Goal: Task Accomplishment & Management: Manage account settings

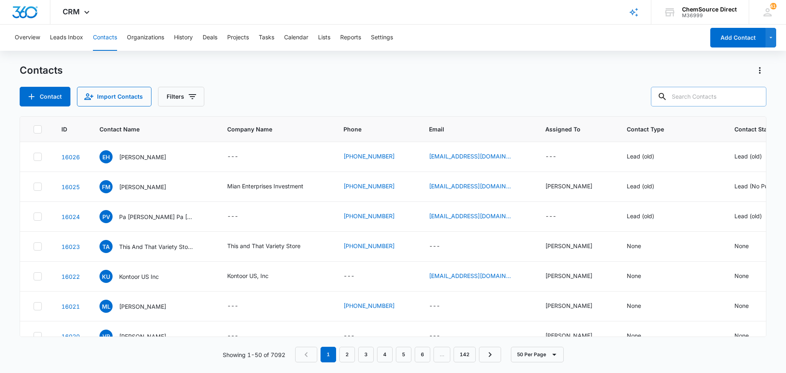
click at [697, 99] on input "text" at bounding box center [708, 97] width 115 height 20
type input "[PERSON_NAME]"
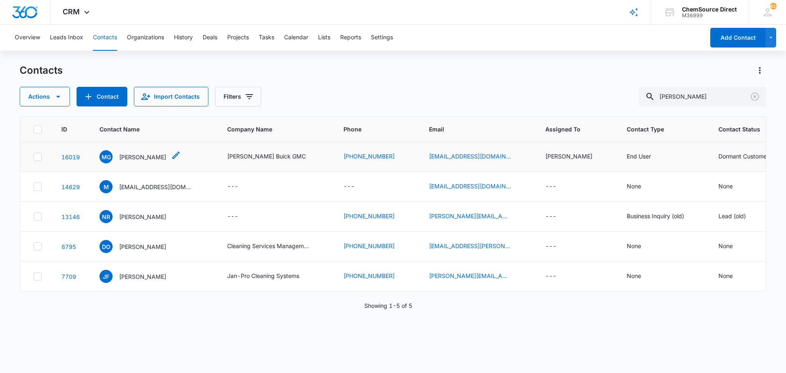
click at [138, 154] on p "[PERSON_NAME]" at bounding box center [142, 157] width 47 height 9
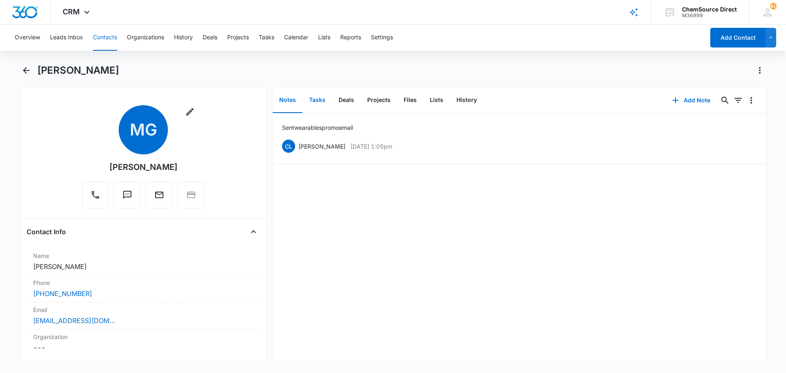
click at [320, 98] on button "Tasks" at bounding box center [317, 100] width 29 height 25
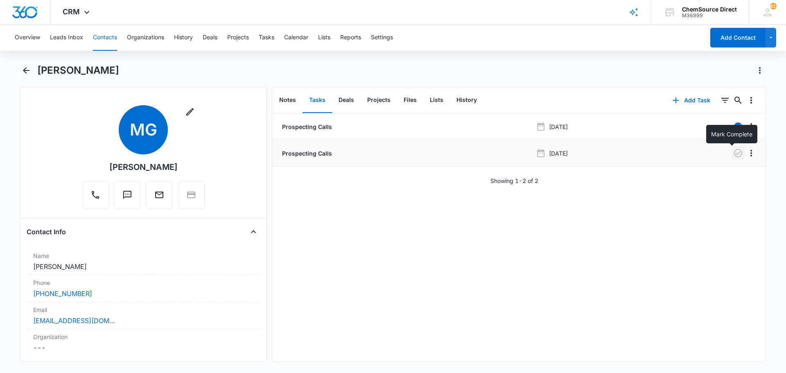
click at [733, 152] on icon "button" at bounding box center [738, 153] width 10 height 10
click at [289, 98] on button "Notes" at bounding box center [288, 100] width 30 height 25
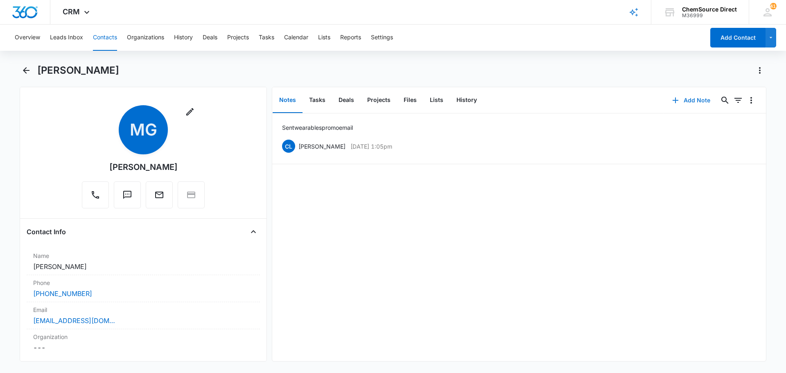
click at [683, 98] on button "Add Note" at bounding box center [691, 100] width 54 height 20
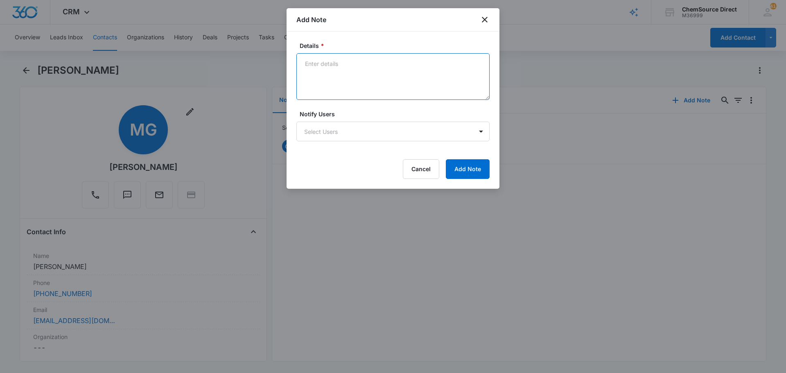
click at [332, 66] on textarea "Details *" at bounding box center [392, 76] width 193 height 47
type textarea "Called and left a message"
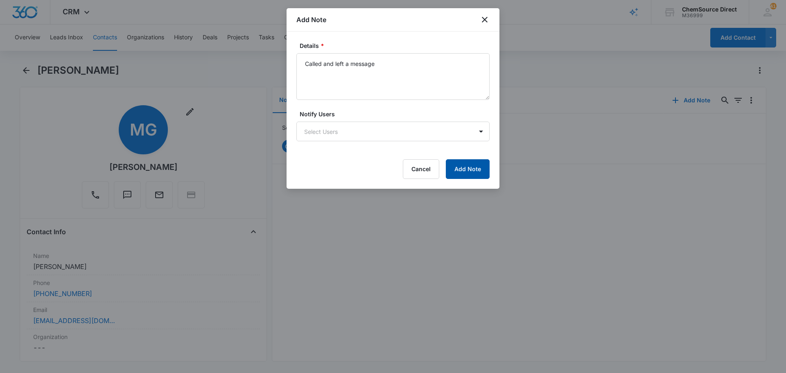
click at [459, 166] on button "Add Note" at bounding box center [468, 169] width 44 height 20
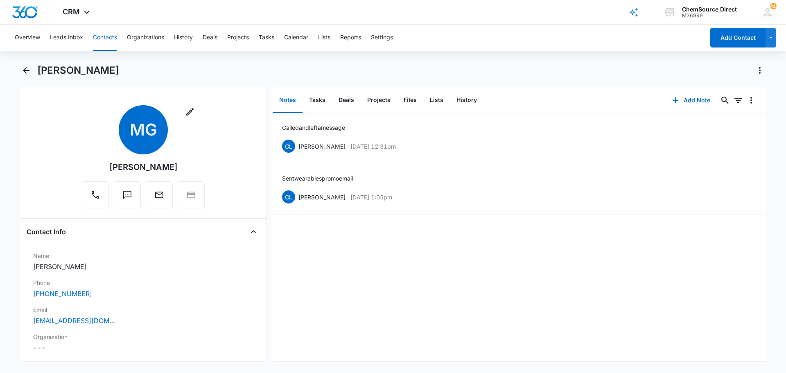
click at [104, 34] on button "Contacts" at bounding box center [105, 38] width 24 height 26
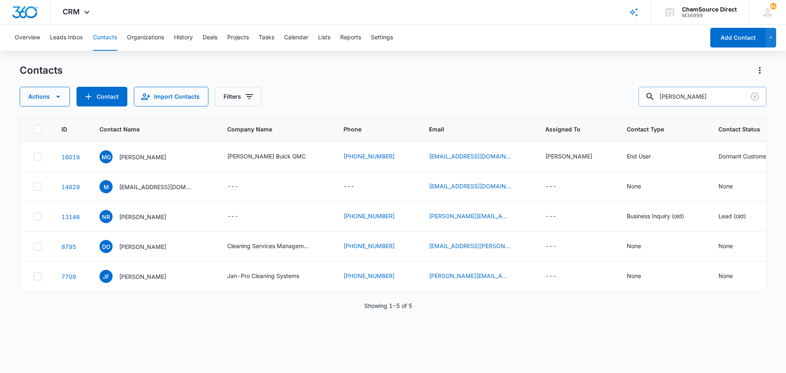
click at [680, 98] on input "[PERSON_NAME]" at bounding box center [703, 97] width 128 height 20
type input "[PERSON_NAME]"
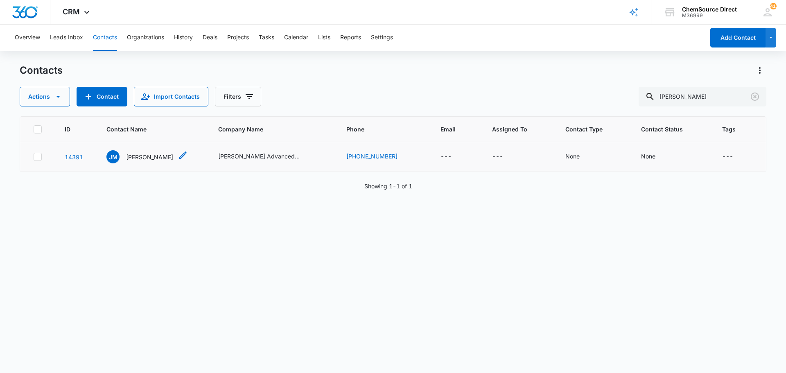
click at [146, 154] on p "[PERSON_NAME]" at bounding box center [149, 157] width 47 height 9
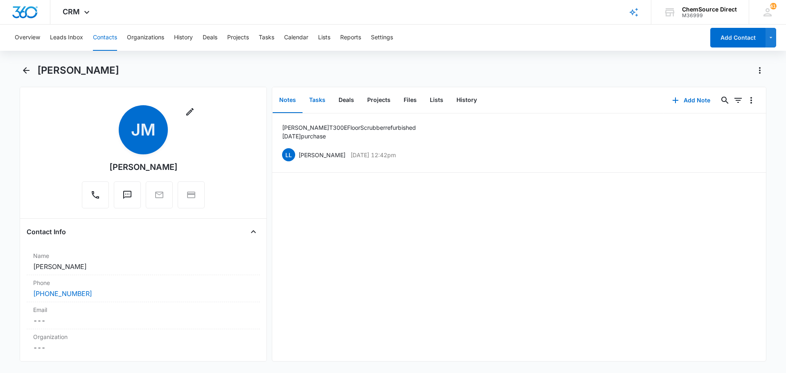
click at [315, 97] on button "Tasks" at bounding box center [317, 100] width 29 height 25
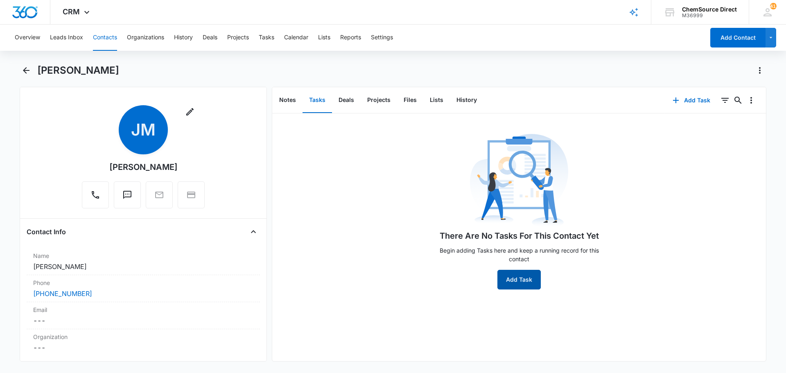
click at [511, 276] on button "Add Task" at bounding box center [518, 280] width 43 height 20
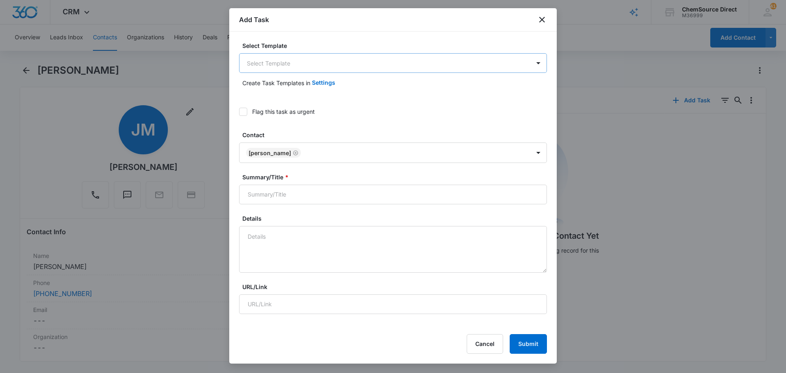
click at [297, 58] on body "CRM Apps Reputation Forms CRM Email Social Payments POS Content Ads Intelligenc…" at bounding box center [393, 186] width 786 height 373
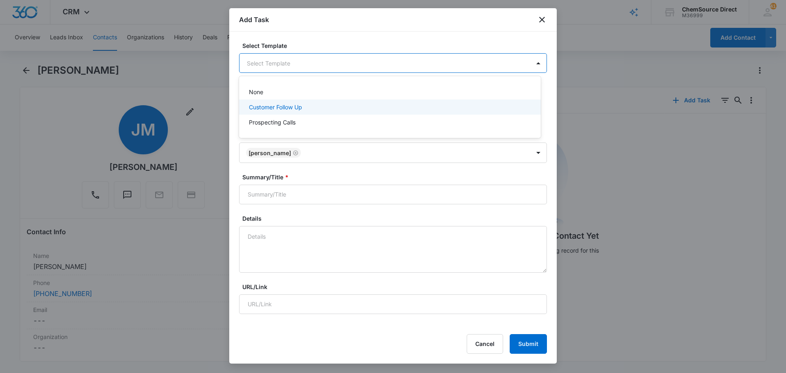
click at [291, 104] on p "Customer Follow Up" at bounding box center [275, 107] width 53 height 9
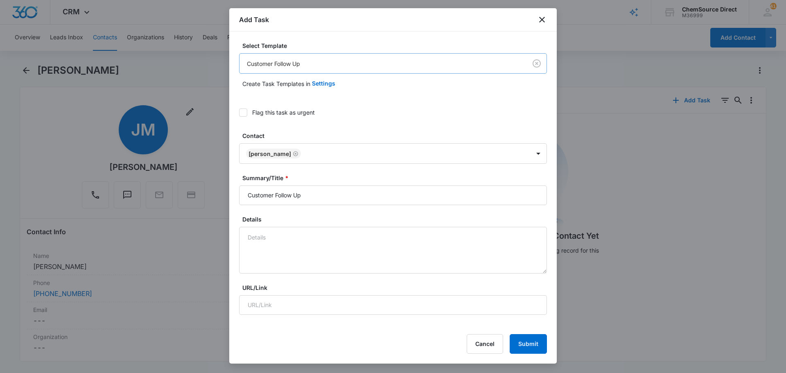
click at [288, 64] on body "CRM Apps Reputation Forms CRM Email Social Payments POS Content Ads Intelligenc…" at bounding box center [393, 186] width 786 height 373
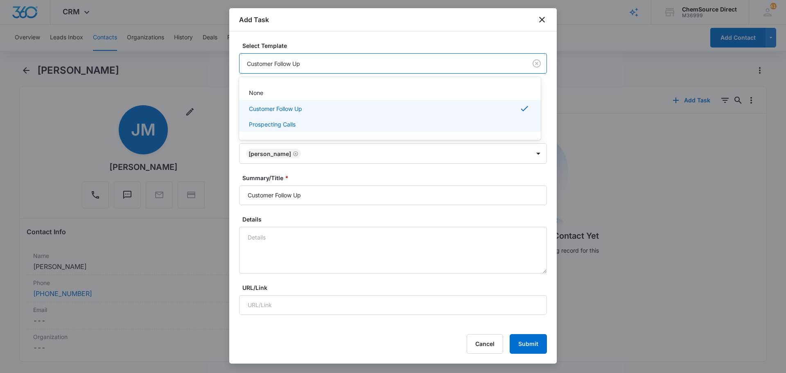
click at [289, 124] on p "Prospecting Calls" at bounding box center [272, 124] width 47 height 9
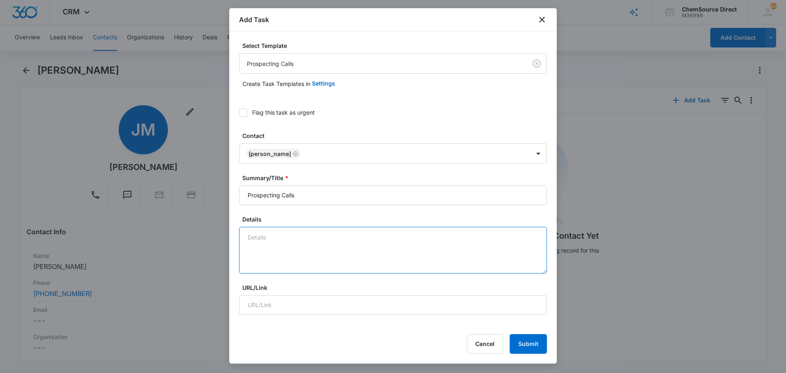
click at [272, 236] on textarea "Details" at bounding box center [393, 250] width 308 height 47
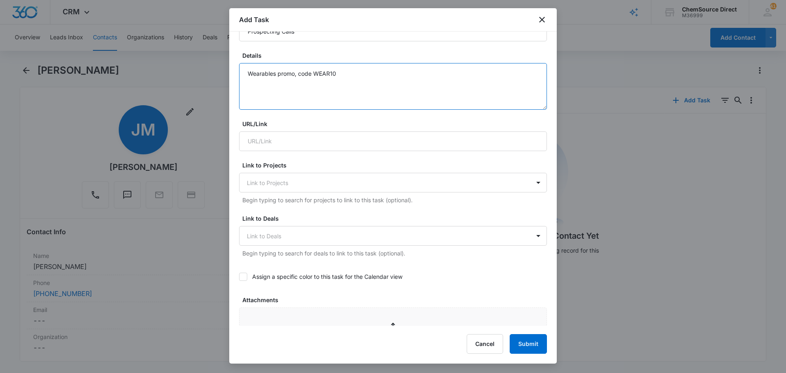
scroll to position [205, 0]
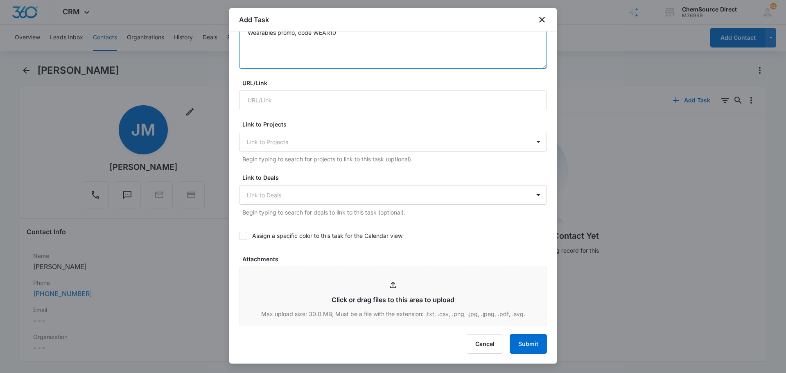
type textarea "Wearables promo, code WEAR10"
click at [243, 237] on icon at bounding box center [243, 235] width 7 height 7
click at [239, 236] on input "Assign a specific color to this task for the Calendar view" at bounding box center [239, 236] width 0 height 0
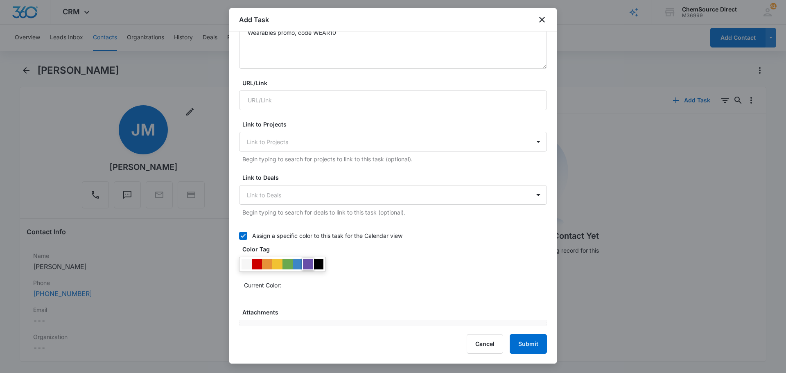
click at [310, 264] on div at bounding box center [308, 264] width 10 height 10
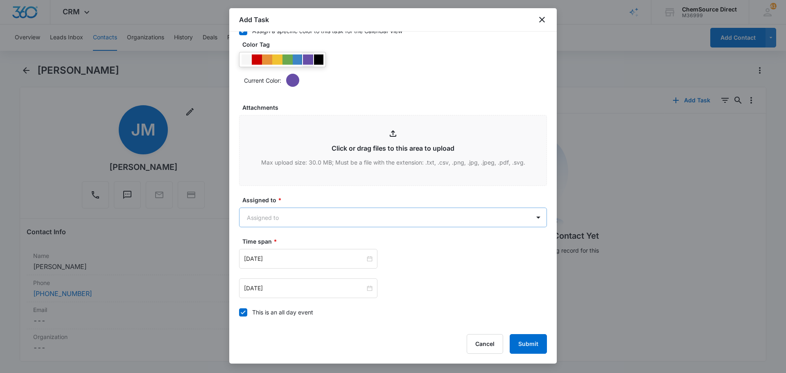
click at [287, 220] on body "CRM Apps Reputation Forms CRM Email Social Payments POS Content Ads Intelligenc…" at bounding box center [393, 186] width 786 height 373
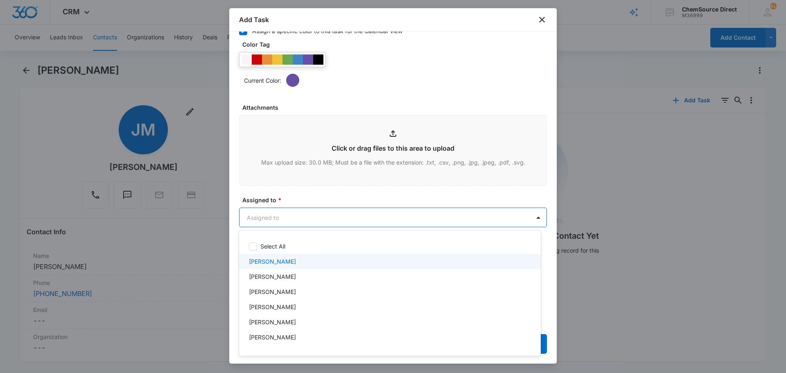
click at [281, 260] on div "[PERSON_NAME]" at bounding box center [389, 261] width 280 height 9
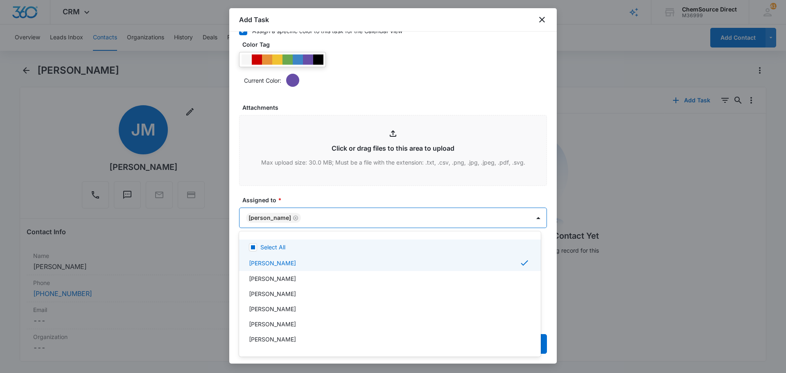
click at [305, 195] on div at bounding box center [393, 186] width 786 height 373
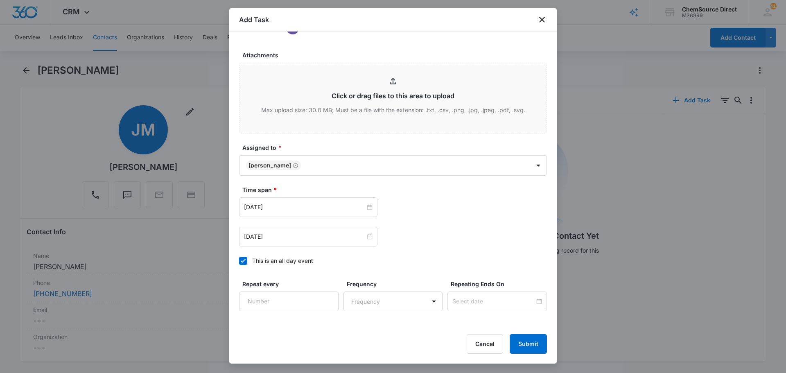
scroll to position [517, 0]
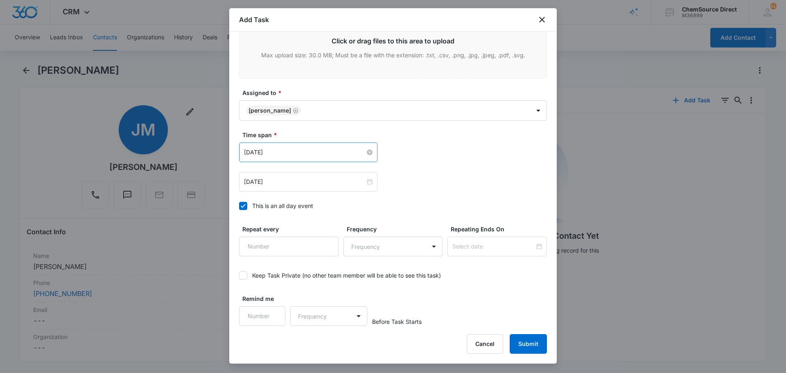
click at [307, 153] on input "[DATE]" at bounding box center [304, 152] width 121 height 9
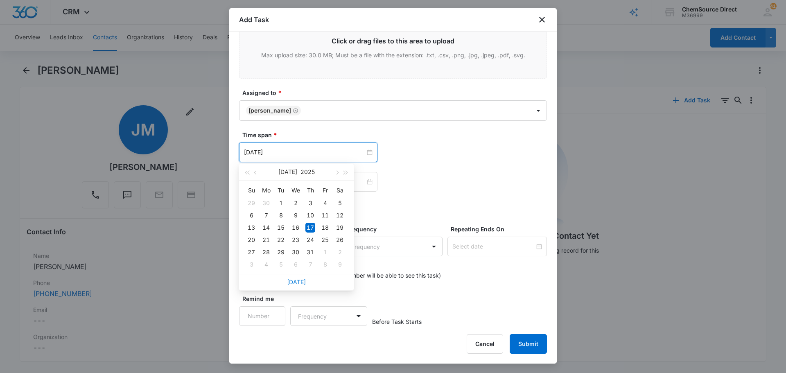
click at [300, 282] on link "[DATE]" at bounding box center [296, 281] width 19 height 7
type input "[DATE]"
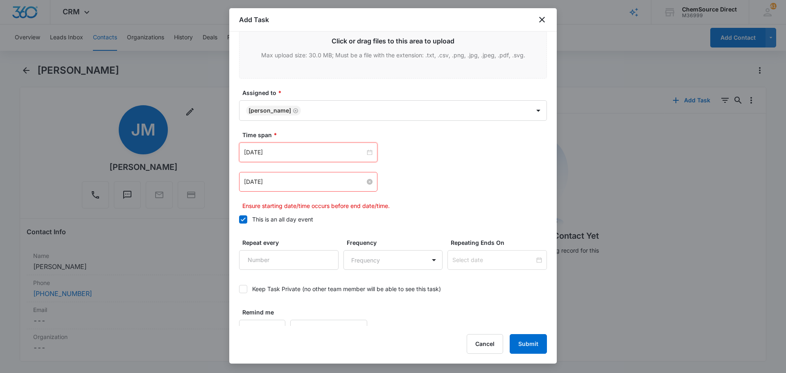
click at [287, 182] on input "[DATE]" at bounding box center [304, 181] width 121 height 9
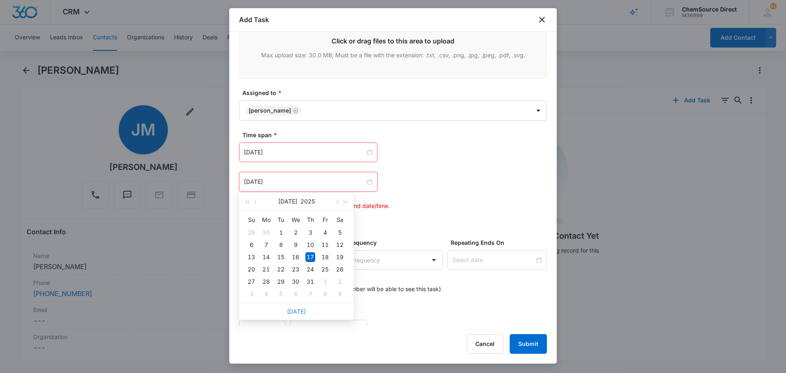
click at [300, 310] on link "[DATE]" at bounding box center [296, 311] width 19 height 7
type input "[DATE]"
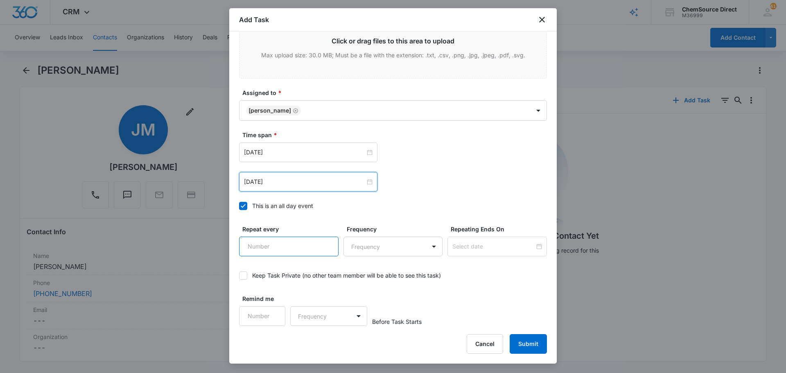
click at [287, 249] on input "Repeat every" at bounding box center [288, 247] width 99 height 20
click at [325, 240] on input "1" at bounding box center [288, 247] width 99 height 20
type input "2"
click at [325, 240] on input "2" at bounding box center [288, 247] width 99 height 20
click at [369, 246] on body "CRM Apps Reputation Forms CRM Email Social Payments POS Content Ads Intelligenc…" at bounding box center [393, 186] width 786 height 373
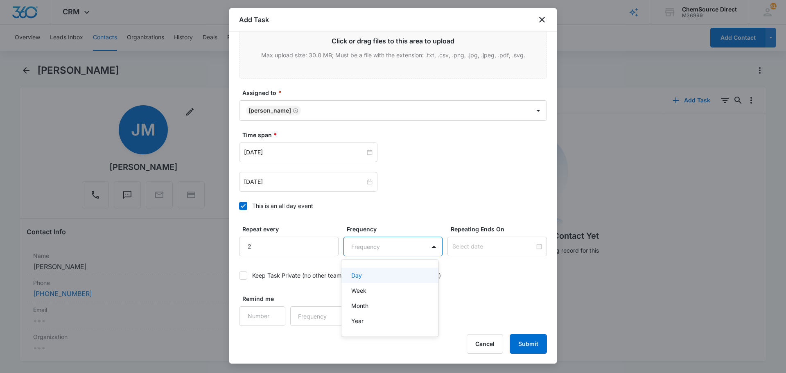
click at [373, 278] on div "Day" at bounding box center [389, 275] width 76 height 9
click at [451, 253] on div at bounding box center [496, 247] width 99 height 20
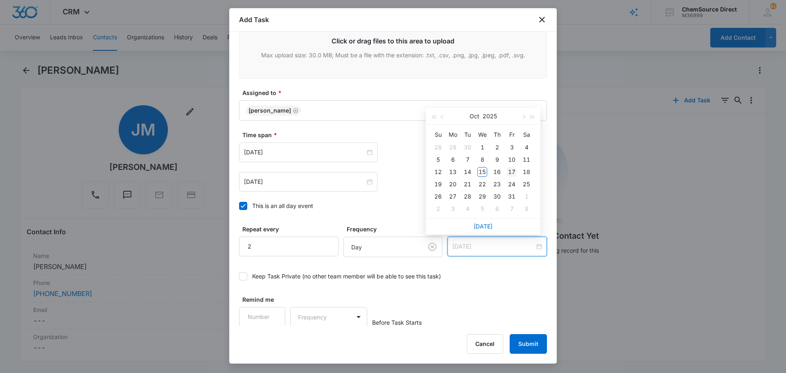
type input "[DATE]"
click at [513, 170] on div "17" at bounding box center [512, 172] width 10 height 10
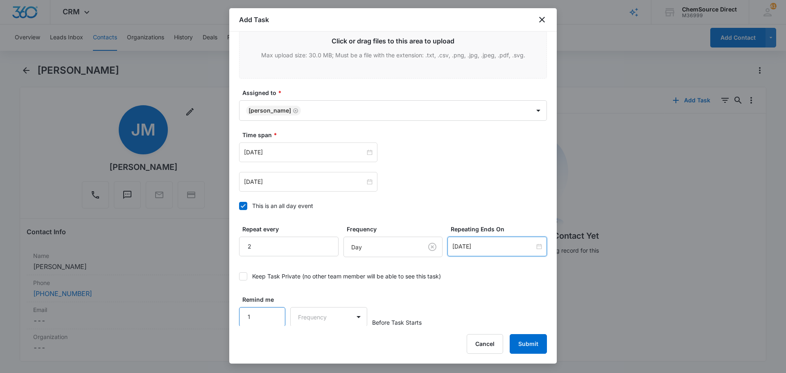
type input "1"
click at [273, 311] on input "1" at bounding box center [262, 317] width 46 height 20
click at [308, 319] on body "CRM Apps Reputation Forms CRM Email Social Payments POS Content Ads Intelligenc…" at bounding box center [393, 186] width 786 height 373
click at [320, 344] on div "Days" at bounding box center [326, 345] width 54 height 9
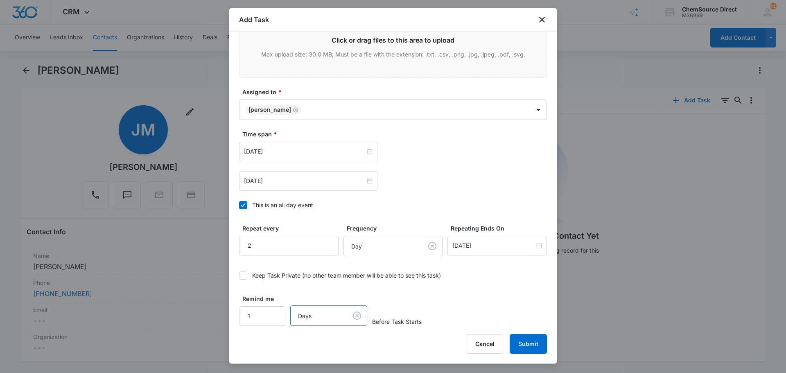
click at [444, 303] on div "Remind me 1 option Days, selected. Days Before Task Starts" at bounding box center [393, 310] width 308 height 32
click at [528, 340] on button "Submit" at bounding box center [528, 344] width 37 height 20
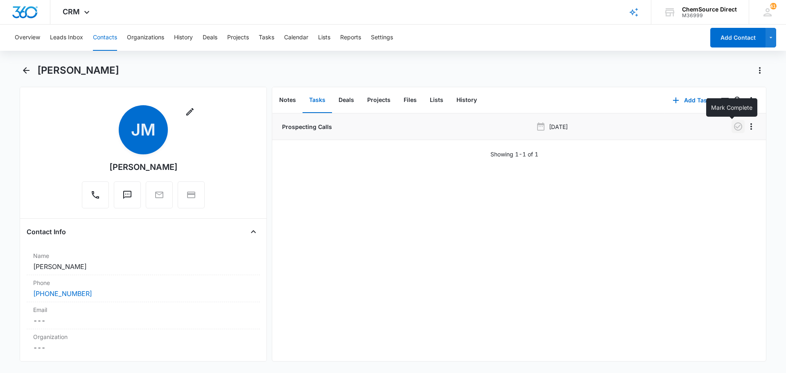
click at [734, 127] on icon "button" at bounding box center [738, 126] width 8 height 8
click at [291, 99] on button "Notes" at bounding box center [288, 100] width 30 height 25
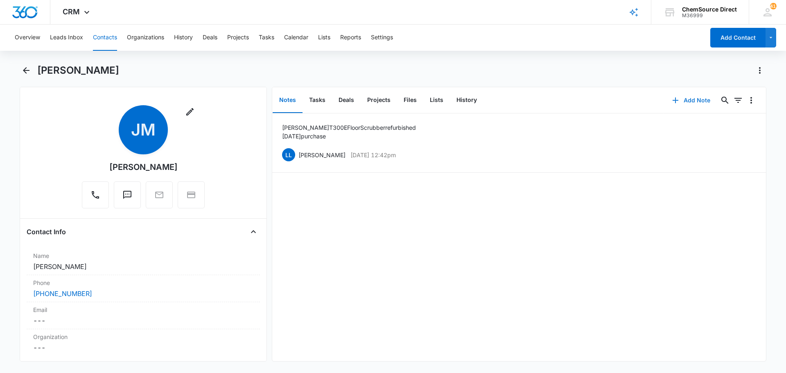
click at [684, 99] on button "Add Note" at bounding box center [691, 100] width 54 height 20
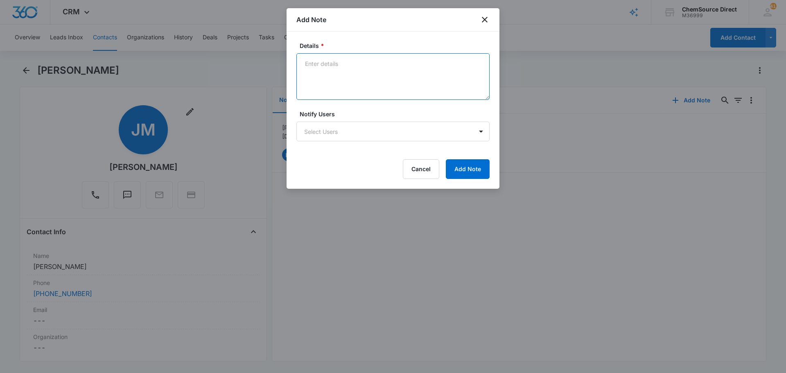
click at [342, 78] on textarea "Details *" at bounding box center [392, 76] width 193 height 47
click at [332, 72] on textarea "Details *" at bounding box center [392, 76] width 193 height 47
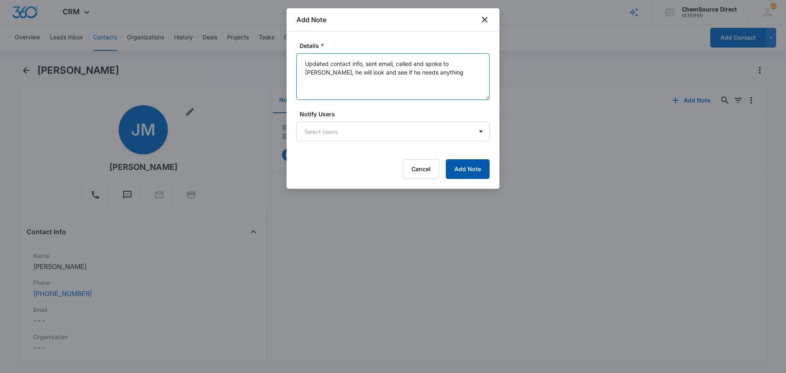
type textarea "Updated contact info, sent email, called and spoke to [PERSON_NAME], he will lo…"
click at [468, 168] on button "Add Note" at bounding box center [468, 169] width 44 height 20
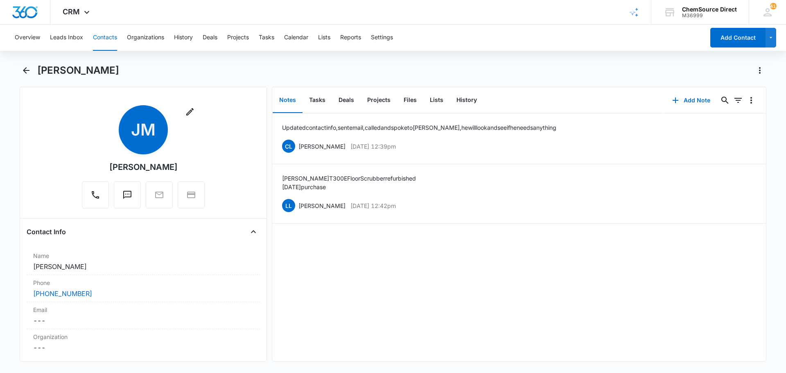
click at [109, 37] on button "Contacts" at bounding box center [105, 38] width 24 height 26
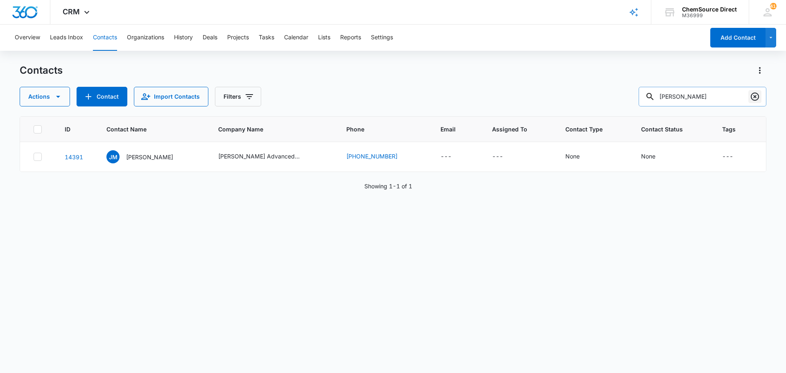
click at [752, 97] on icon "Clear" at bounding box center [755, 97] width 10 height 10
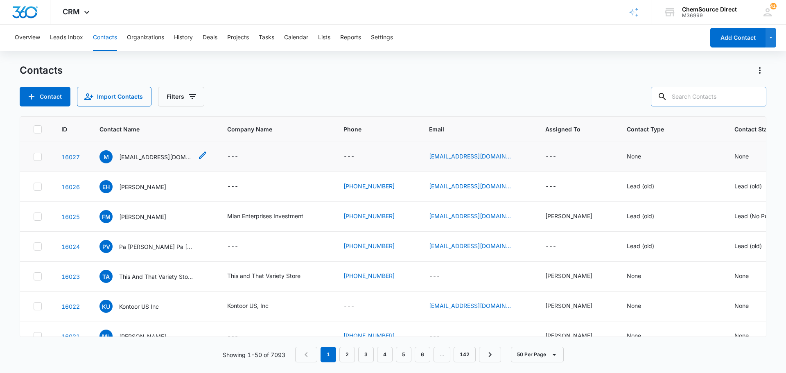
click at [142, 154] on p "[EMAIL_ADDRESS][DOMAIN_NAME]" at bounding box center [156, 157] width 74 height 9
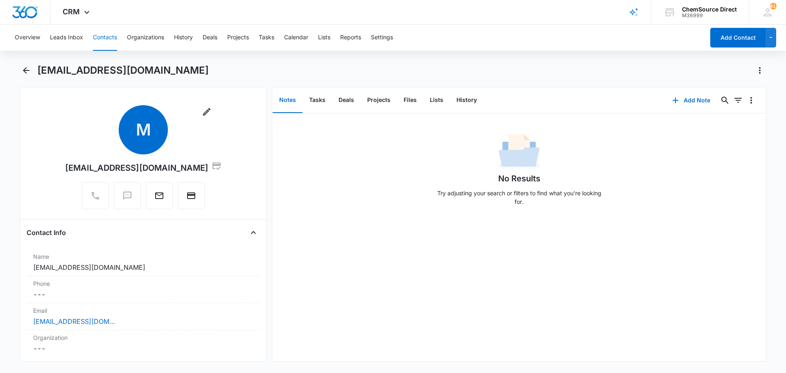
click at [102, 37] on button "Contacts" at bounding box center [105, 38] width 24 height 26
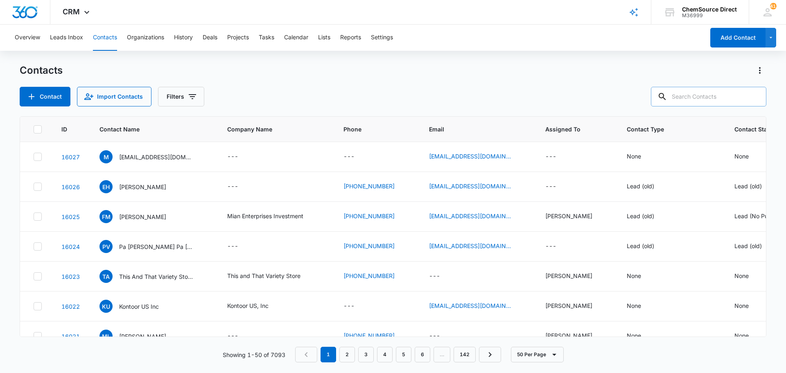
click at [704, 98] on input "text" at bounding box center [708, 97] width 115 height 20
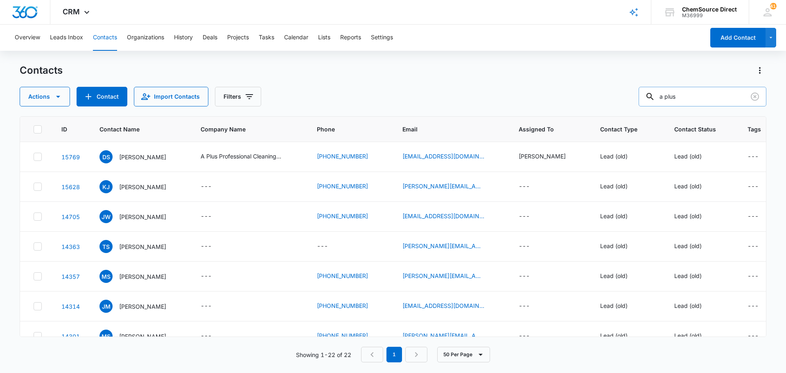
click at [680, 97] on input "a plus" at bounding box center [703, 97] width 128 height 20
type input "[PERSON_NAME]"
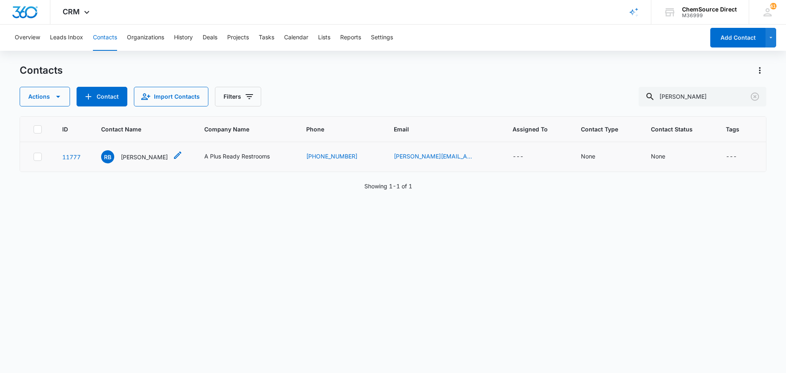
click at [138, 157] on p "[PERSON_NAME]" at bounding box center [144, 157] width 47 height 9
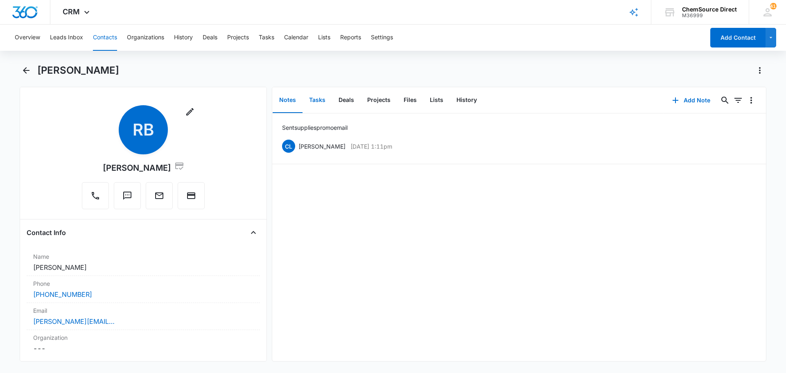
click at [323, 99] on button "Tasks" at bounding box center [317, 100] width 29 height 25
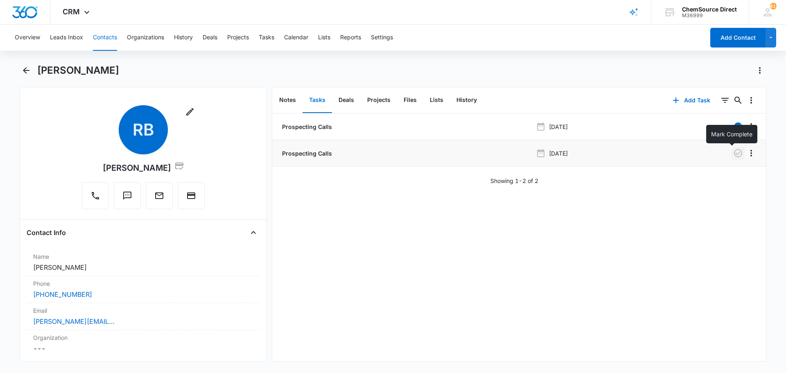
click at [734, 151] on icon "button" at bounding box center [738, 153] width 8 height 8
click at [289, 101] on button "Notes" at bounding box center [288, 100] width 30 height 25
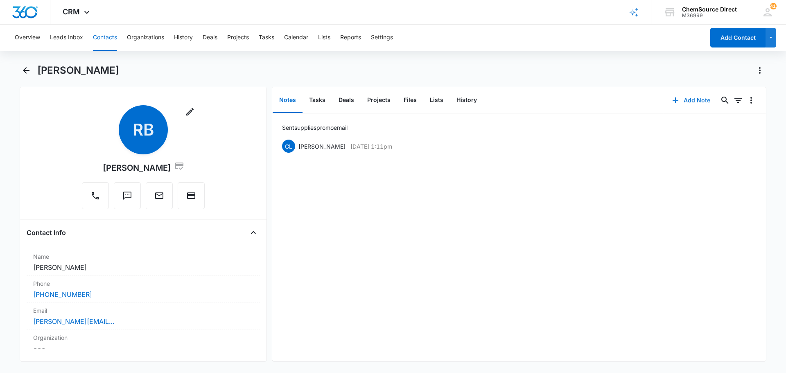
click at [686, 96] on button "Add Note" at bounding box center [691, 100] width 54 height 20
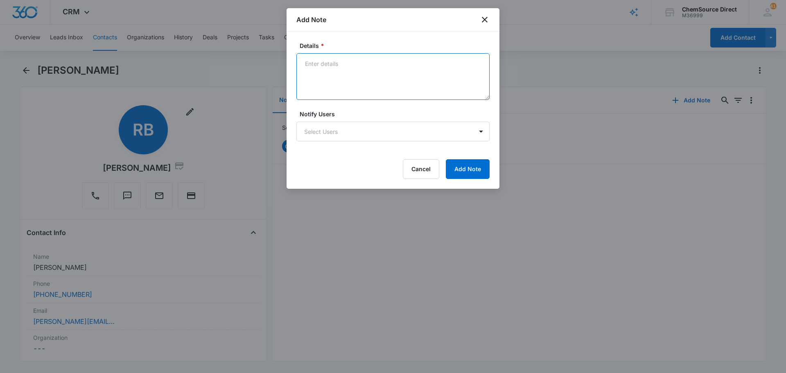
click at [343, 56] on textarea "Details *" at bounding box center [392, 76] width 193 height 47
type textarea "Called and left a message"
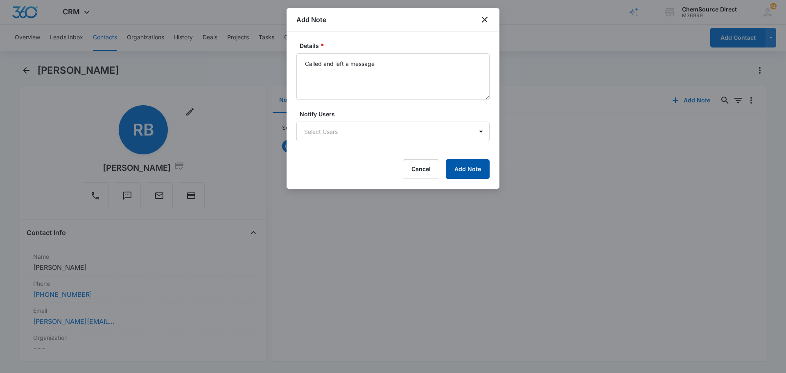
click at [465, 166] on button "Add Note" at bounding box center [468, 169] width 44 height 20
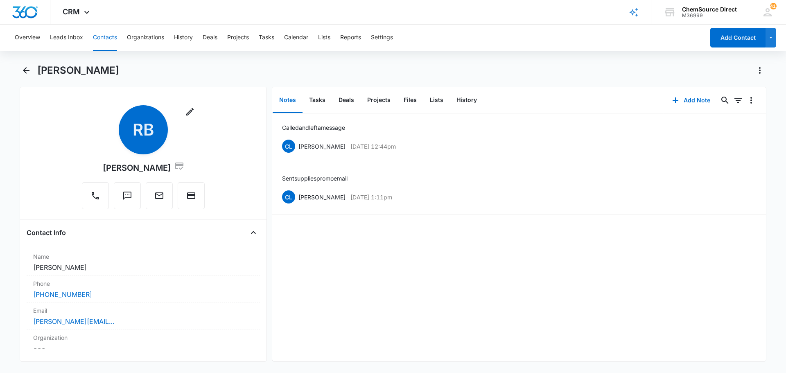
click at [106, 36] on button "Contacts" at bounding box center [105, 38] width 24 height 26
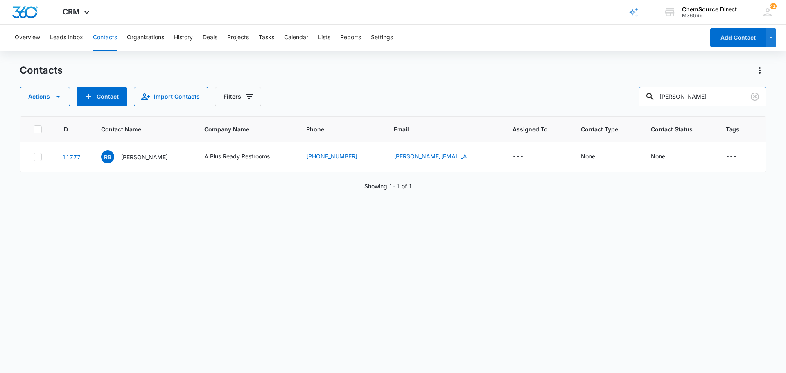
click at [676, 95] on input "[PERSON_NAME]" at bounding box center [703, 97] width 128 height 20
type input "river ridge"
click at [140, 155] on p "[PERSON_NAME]" at bounding box center [142, 157] width 47 height 9
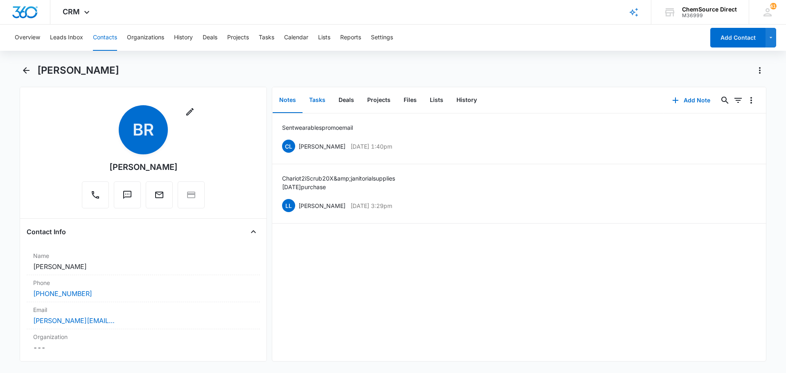
click at [318, 99] on button "Tasks" at bounding box center [317, 100] width 29 height 25
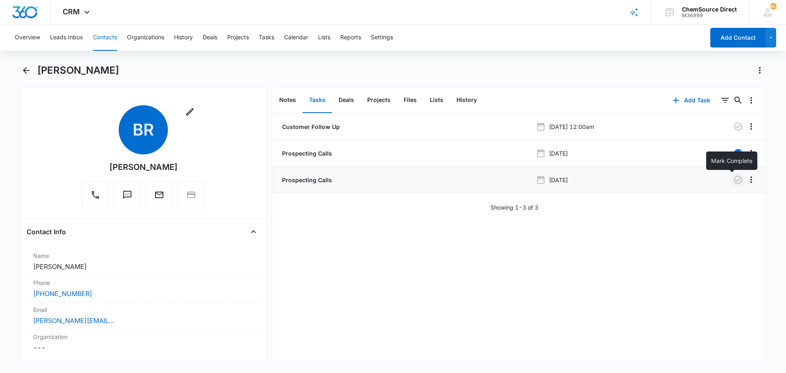
click at [733, 178] on icon "button" at bounding box center [738, 180] width 10 height 10
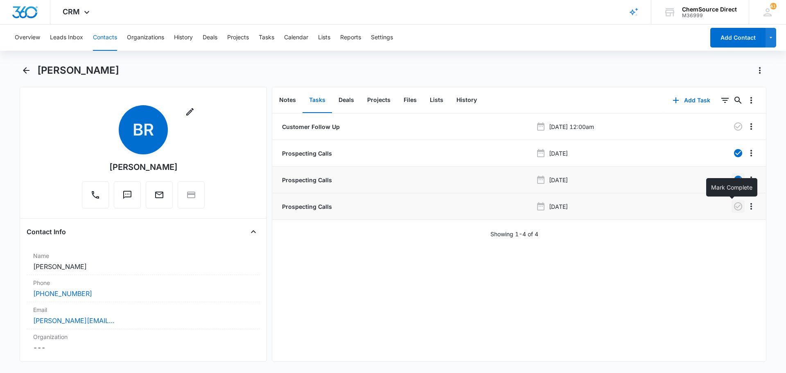
click at [734, 206] on icon "button" at bounding box center [738, 206] width 8 height 8
click at [288, 99] on button "Notes" at bounding box center [288, 100] width 30 height 25
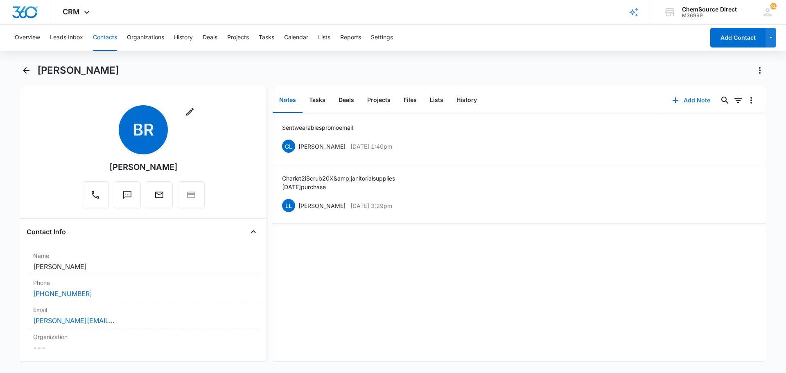
click at [692, 99] on button "Add Note" at bounding box center [691, 100] width 54 height 20
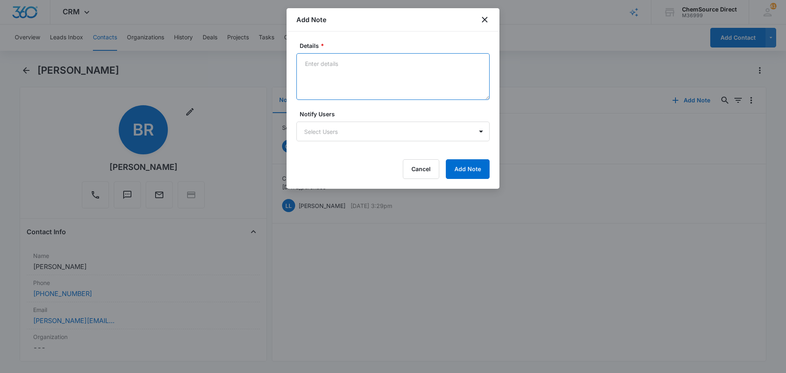
click at [339, 72] on textarea "Details *" at bounding box center [392, 76] width 193 height 47
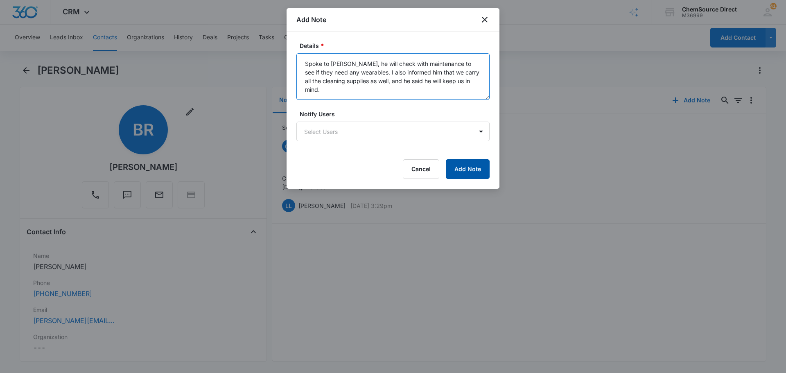
type textarea "Spoke to [PERSON_NAME], he will check with maintenance to see if they need any …"
click at [455, 165] on button "Add Note" at bounding box center [468, 169] width 44 height 20
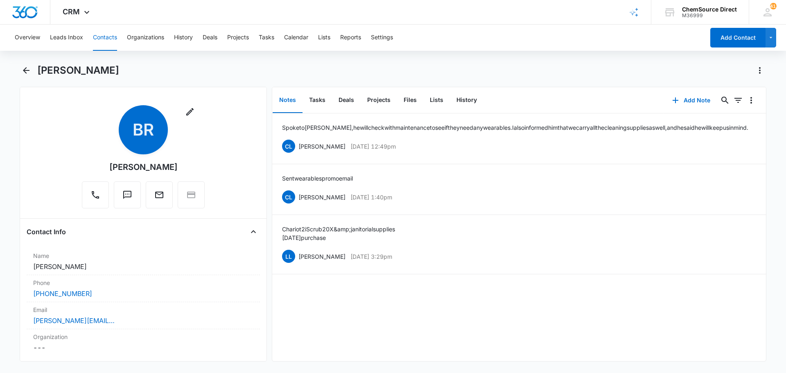
click at [103, 36] on button "Contacts" at bounding box center [105, 38] width 24 height 26
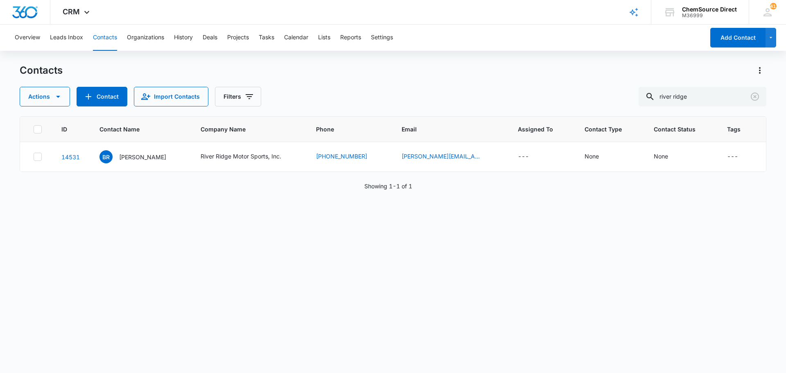
click at [340, 253] on div "ID Contact Name Company Name Phone Email Assigned To Contact Type Contact Statu…" at bounding box center [393, 239] width 747 height 246
click at [675, 95] on input "river ridge" at bounding box center [703, 97] width 128 height 20
type input "[PERSON_NAME]"
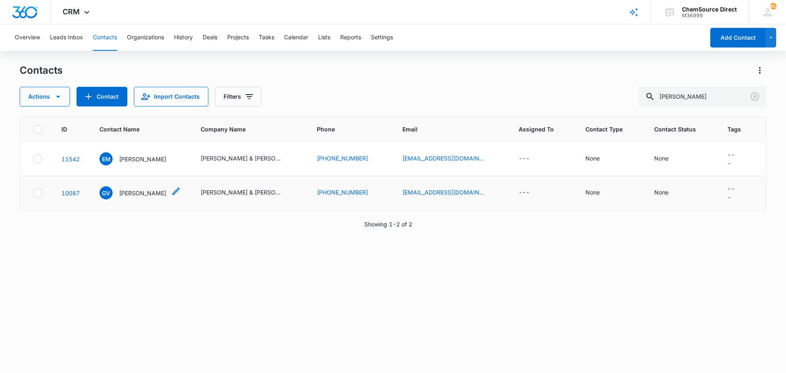
click at [138, 189] on p "[PERSON_NAME]" at bounding box center [142, 193] width 47 height 9
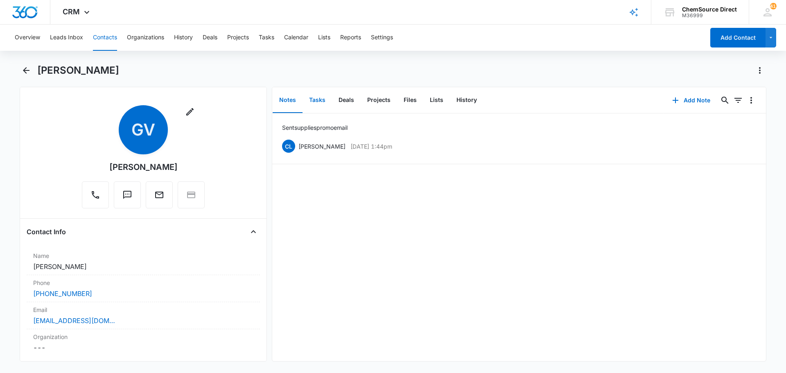
click at [318, 99] on button "Tasks" at bounding box center [317, 100] width 29 height 25
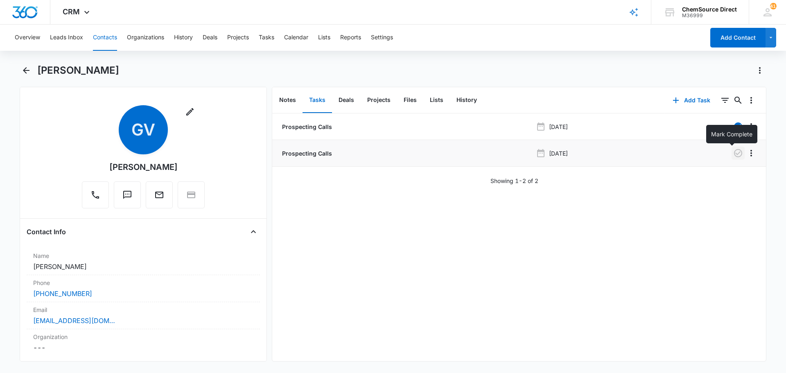
click at [733, 148] on icon "button" at bounding box center [738, 153] width 10 height 10
click at [289, 98] on button "Notes" at bounding box center [288, 100] width 30 height 25
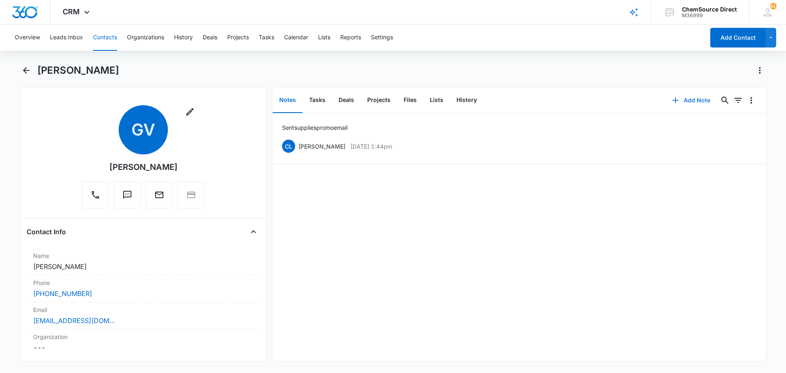
click at [687, 98] on button "Add Note" at bounding box center [691, 100] width 54 height 20
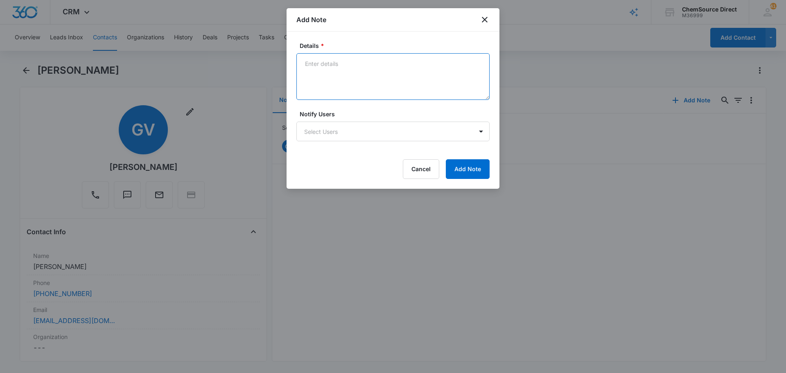
click at [308, 69] on textarea "Details *" at bounding box center [392, 76] width 193 height 47
type textarea "Called and left a message"
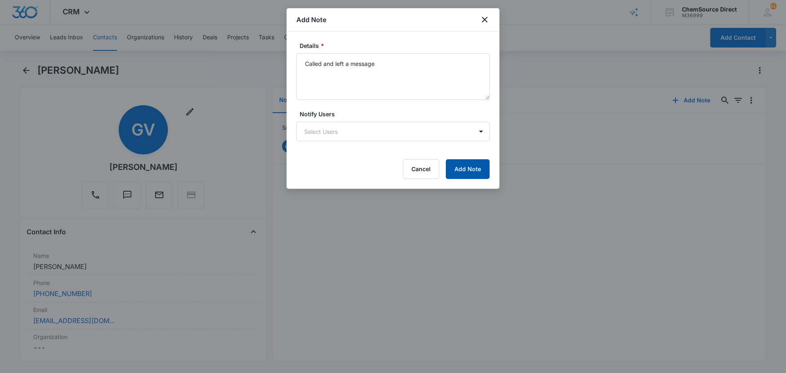
click at [479, 164] on button "Add Note" at bounding box center [468, 169] width 44 height 20
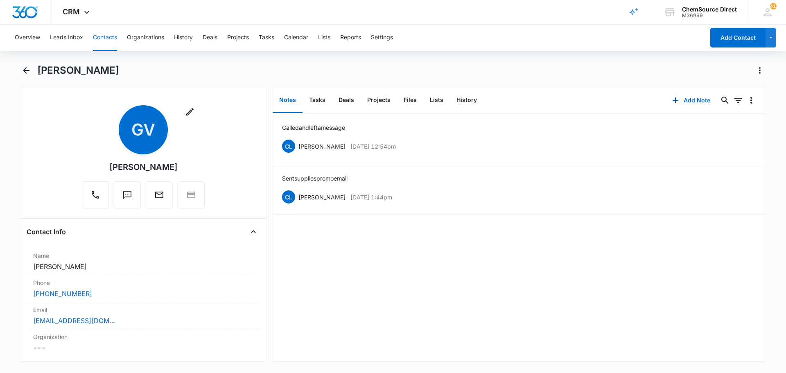
click at [105, 36] on button "Contacts" at bounding box center [105, 38] width 24 height 26
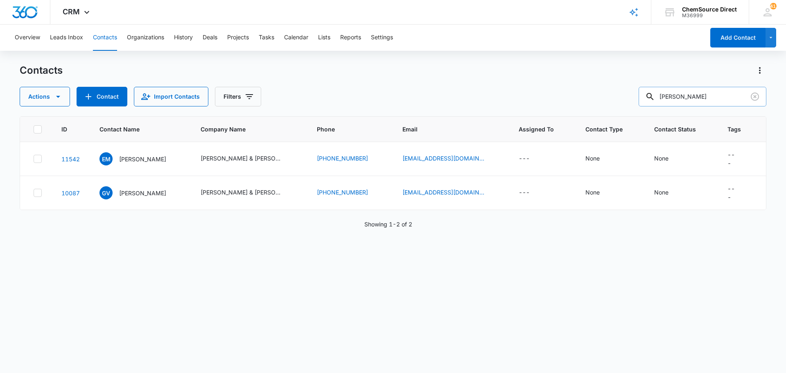
click at [673, 96] on input "[PERSON_NAME]" at bounding box center [703, 97] width 128 height 20
type input "tufco"
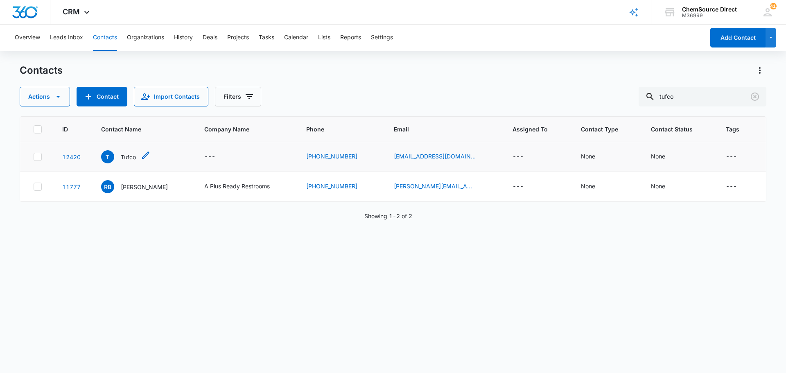
click at [131, 155] on p "Tufco" at bounding box center [128, 157] width 15 height 9
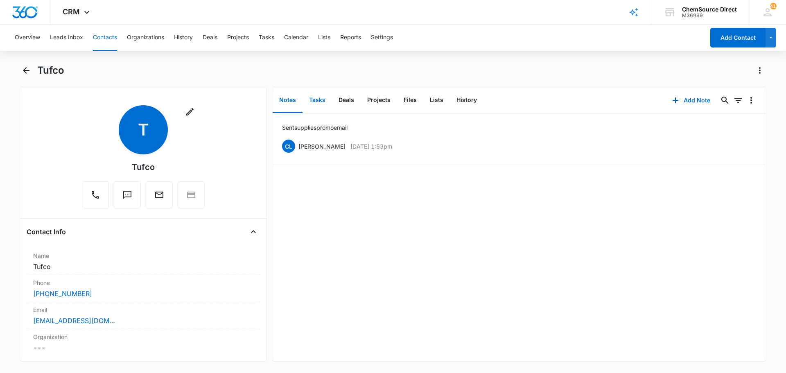
click at [313, 99] on button "Tasks" at bounding box center [317, 100] width 29 height 25
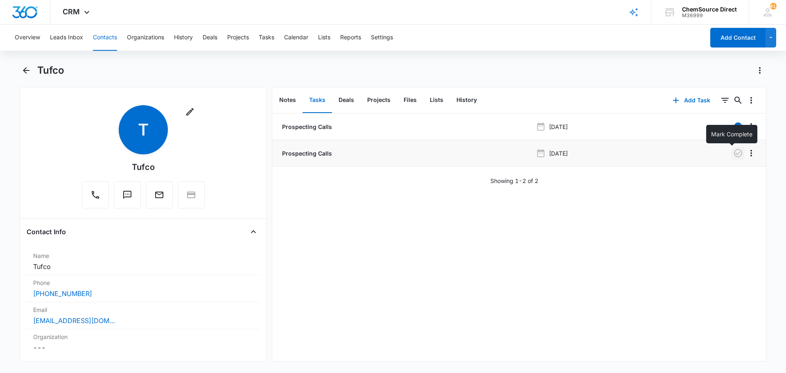
click at [733, 152] on icon "button" at bounding box center [738, 153] width 10 height 10
click at [283, 96] on button "Notes" at bounding box center [288, 100] width 30 height 25
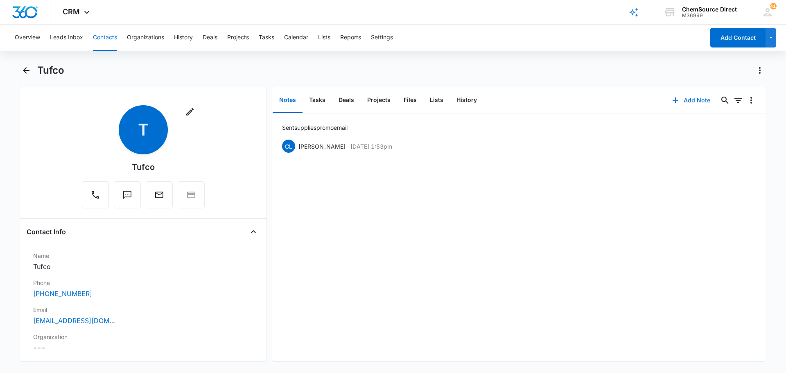
click at [690, 99] on button "Add Note" at bounding box center [691, 100] width 54 height 20
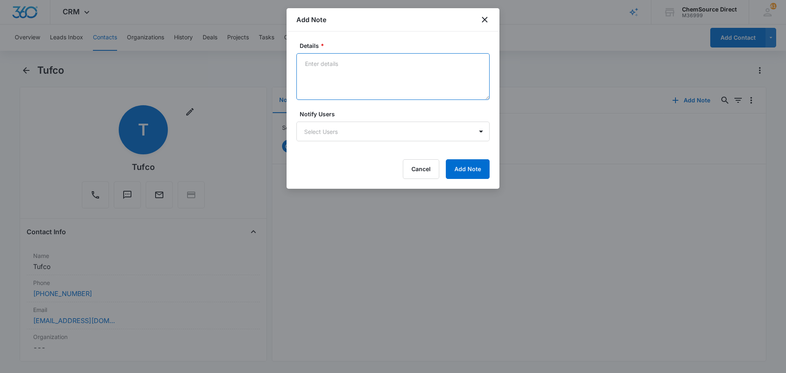
click at [360, 66] on textarea "Details *" at bounding box center [392, 76] width 193 height 47
drag, startPoint x: 305, startPoint y: 64, endPoint x: 328, endPoint y: 72, distance: 24.1
click at [328, 72] on textarea "Spoke to [PERSON_NAME], she will check with [PERSON_NAME] to see if they need a…" at bounding box center [392, 76] width 193 height 47
click at [353, 90] on textarea "Spoke to [PERSON_NAME], she will check with [PERSON_NAME] to see if they need a…" at bounding box center [392, 76] width 193 height 47
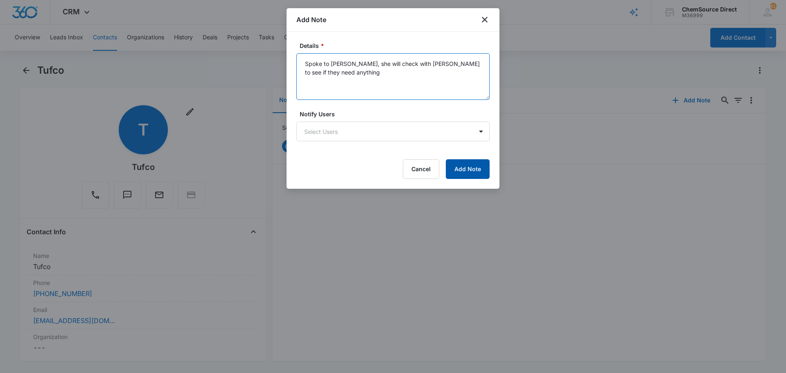
type textarea "Spoke to [PERSON_NAME], she will check with [PERSON_NAME] to see if they need a…"
click at [459, 164] on button "Add Note" at bounding box center [468, 169] width 44 height 20
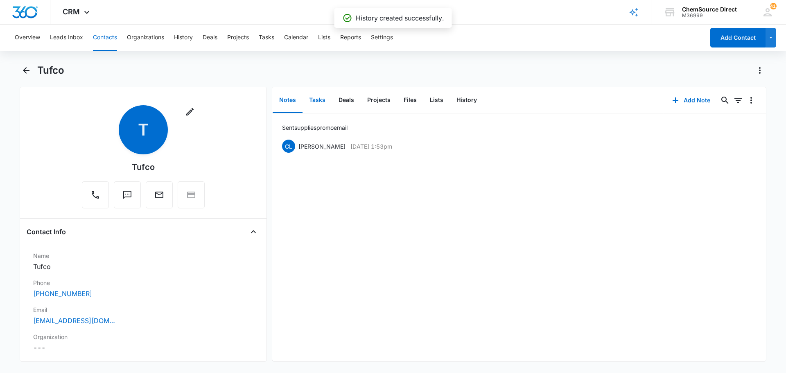
click at [314, 99] on button "Tasks" at bounding box center [317, 100] width 29 height 25
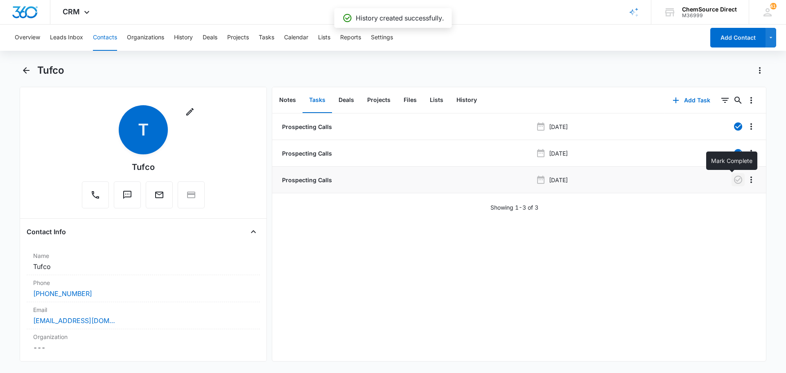
click at [733, 178] on icon "button" at bounding box center [738, 180] width 10 height 10
click at [288, 99] on button "Notes" at bounding box center [288, 100] width 30 height 25
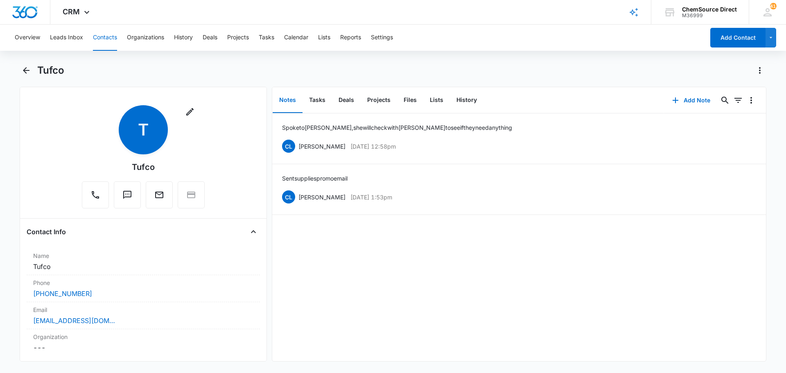
click at [107, 36] on button "Contacts" at bounding box center [105, 38] width 24 height 26
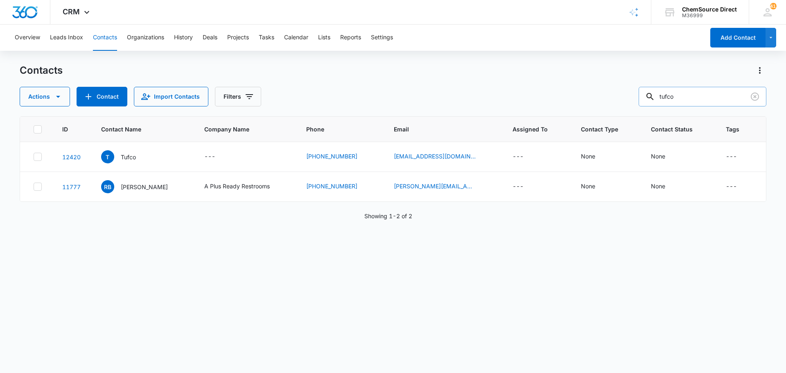
click at [675, 98] on input "tufco" at bounding box center [703, 97] width 128 height 20
click at [680, 96] on input "tufco" at bounding box center [703, 97] width 128 height 20
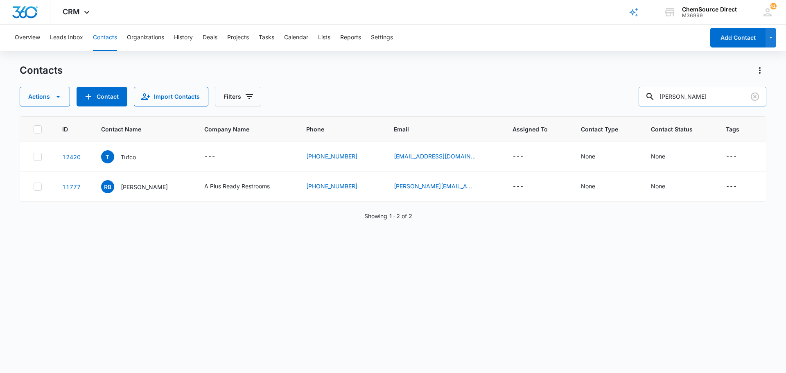
type input "[PERSON_NAME]"
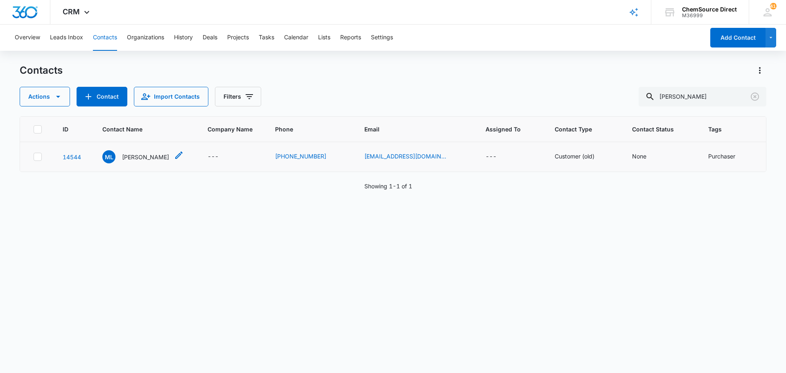
click at [143, 156] on p "[PERSON_NAME]" at bounding box center [145, 157] width 47 height 9
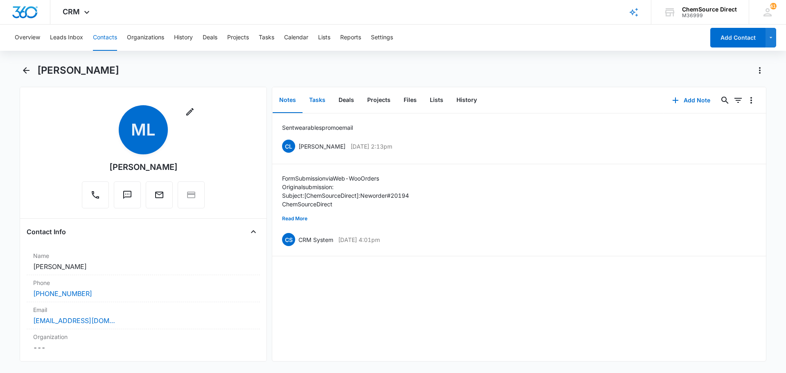
click at [317, 97] on button "Tasks" at bounding box center [317, 100] width 29 height 25
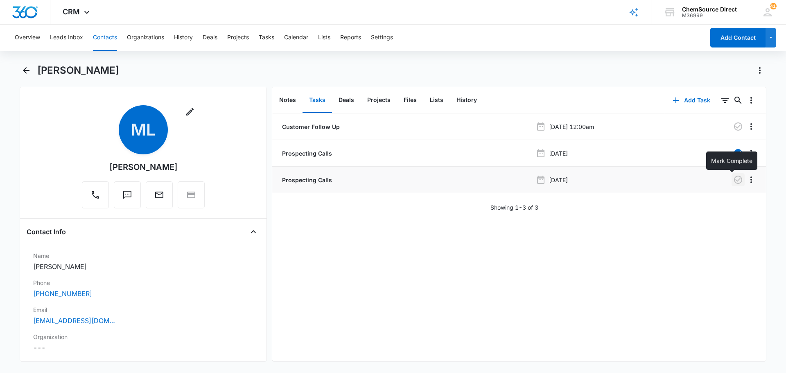
click at [733, 179] on icon "button" at bounding box center [738, 180] width 10 height 10
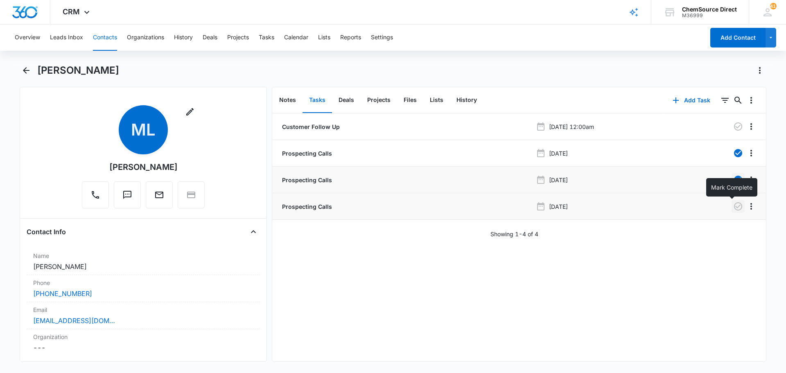
click at [734, 206] on icon "button" at bounding box center [738, 206] width 8 height 8
click at [290, 96] on button "Notes" at bounding box center [288, 100] width 30 height 25
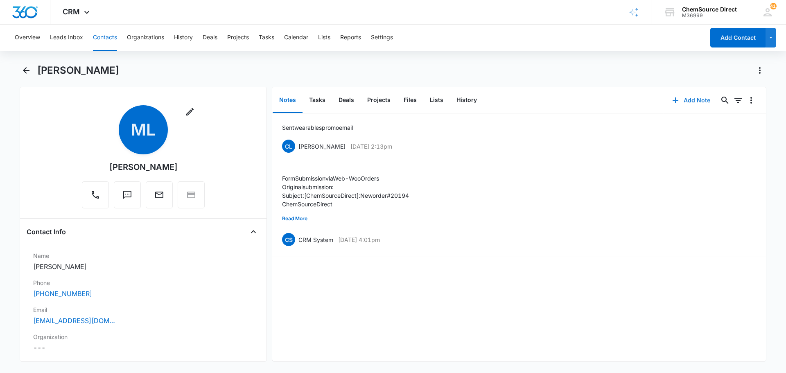
click at [689, 100] on button "Add Note" at bounding box center [691, 100] width 54 height 20
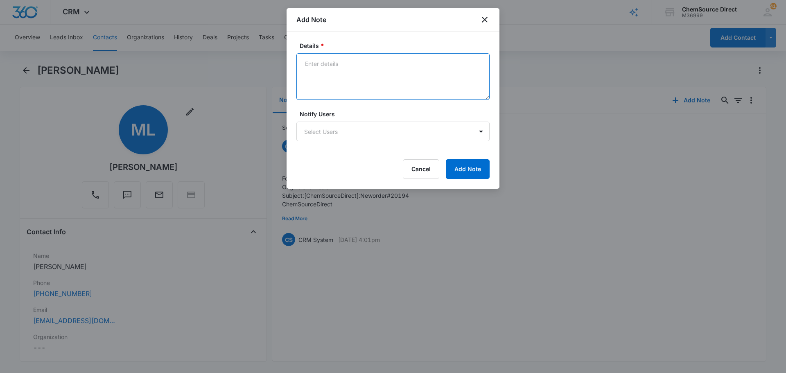
click at [362, 80] on textarea "Details *" at bounding box center [392, 76] width 193 height 47
drag, startPoint x: 340, startPoint y: 74, endPoint x: 302, endPoint y: 63, distance: 39.1
click at [302, 63] on textarea "Called and spoke with [PERSON_NAME], he will look to see if they need any weara…" at bounding box center [392, 76] width 193 height 47
type textarea "Called and spoke with [PERSON_NAME], he will look to see if they need any weara…"
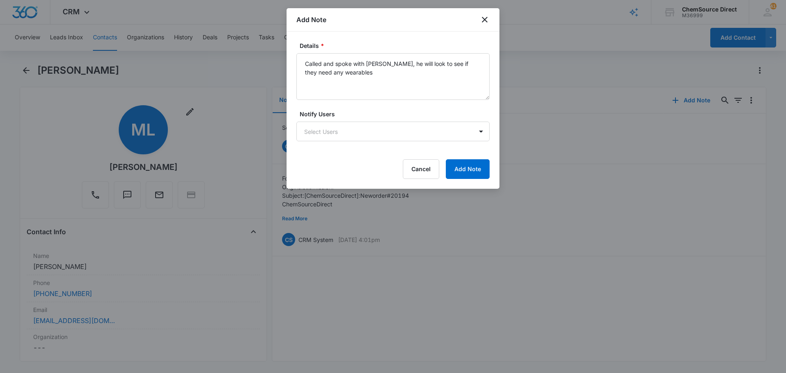
click at [365, 42] on label "Details *" at bounding box center [396, 45] width 193 height 9
click at [365, 53] on textarea "Called and spoke with [PERSON_NAME], he will look to see if they need any weara…" at bounding box center [392, 76] width 193 height 47
click at [416, 105] on form "Details * Called and spoke with [PERSON_NAME], he will look to see if they need…" at bounding box center [392, 110] width 193 height 138
click at [459, 169] on button "Add Note" at bounding box center [468, 169] width 44 height 20
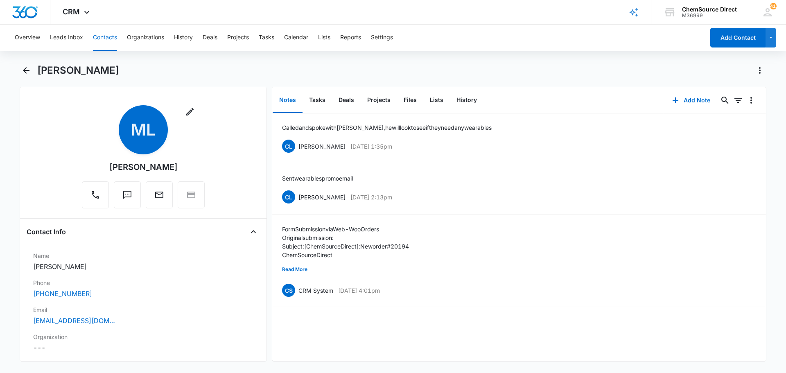
click at [108, 37] on button "Contacts" at bounding box center [105, 38] width 24 height 26
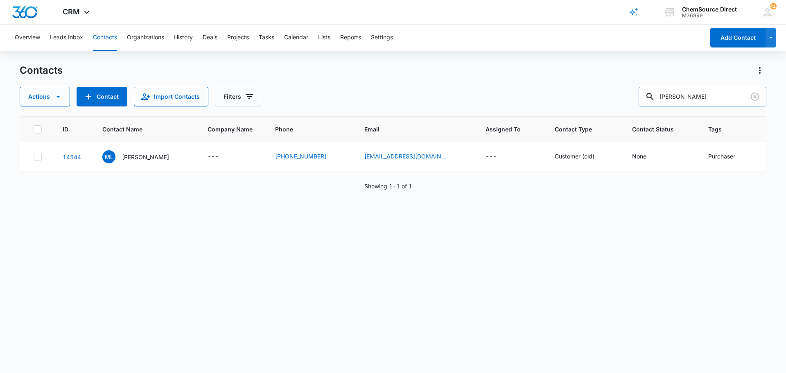
click at [674, 95] on input "[PERSON_NAME]" at bounding box center [703, 97] width 128 height 20
type input "corporate building"
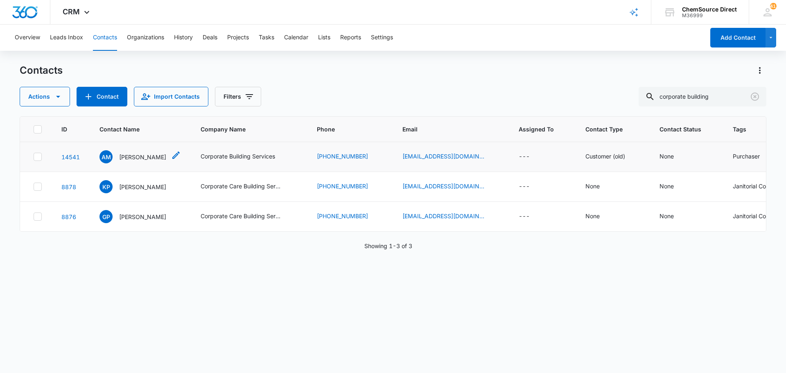
click at [133, 155] on p "[PERSON_NAME]" at bounding box center [142, 157] width 47 height 9
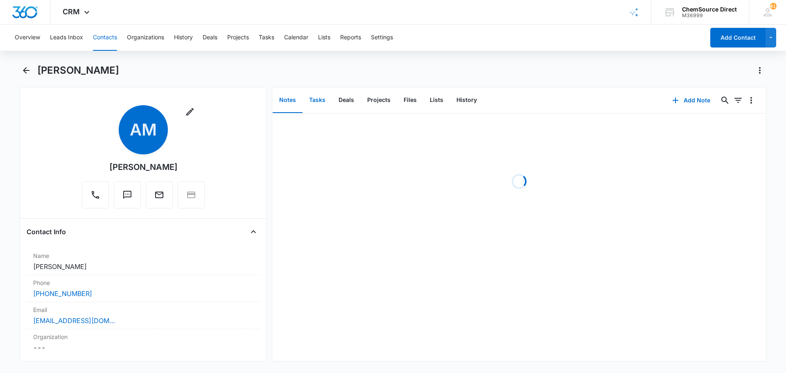
click at [324, 98] on button "Tasks" at bounding box center [317, 100] width 29 height 25
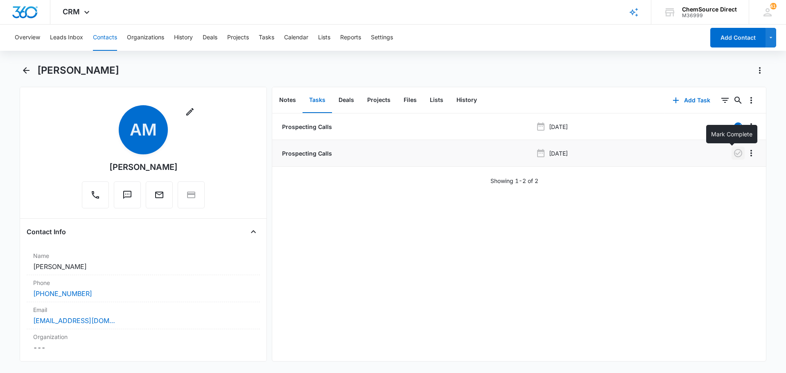
click at [732, 147] on button "button" at bounding box center [738, 153] width 13 height 13
click at [289, 100] on button "Notes" at bounding box center [288, 100] width 30 height 25
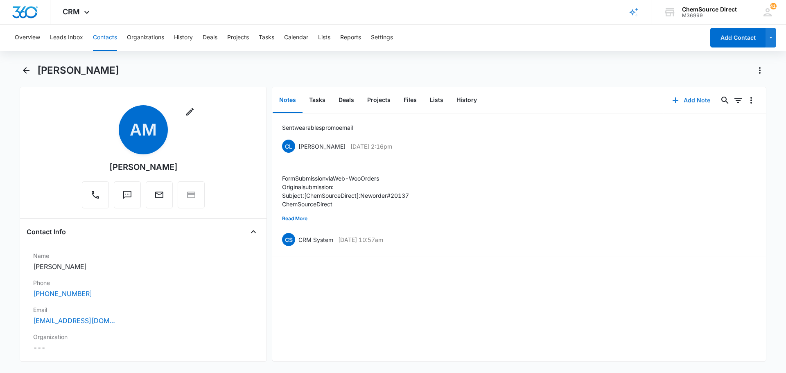
click at [693, 97] on button "Add Note" at bounding box center [691, 100] width 54 height 20
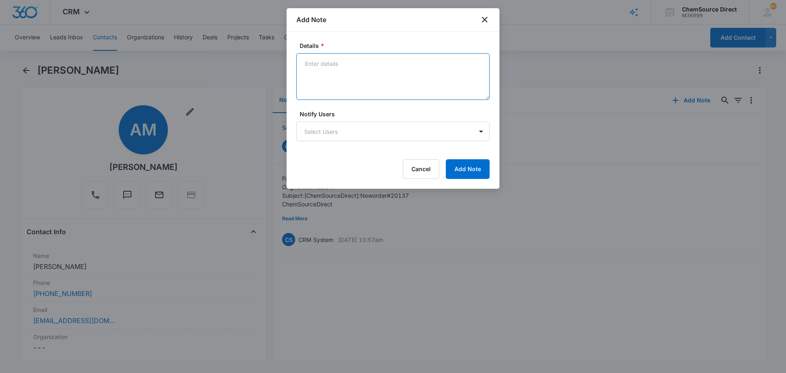
click at [329, 66] on textarea "Details *" at bounding box center [392, 76] width 193 height 47
type textarea "Called and left a message"
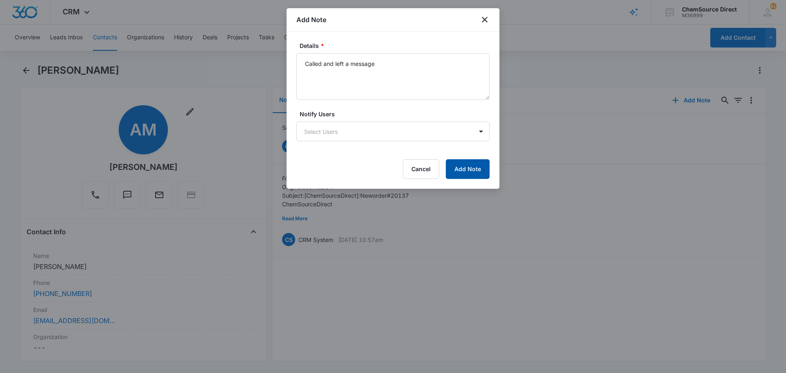
click at [459, 164] on button "Add Note" at bounding box center [468, 169] width 44 height 20
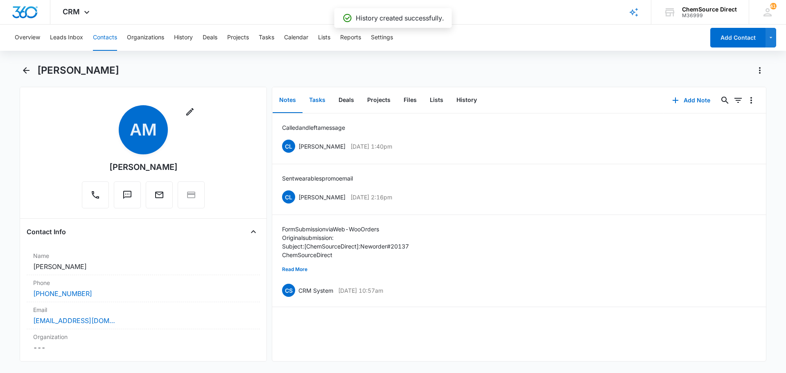
click at [317, 99] on button "Tasks" at bounding box center [317, 100] width 29 height 25
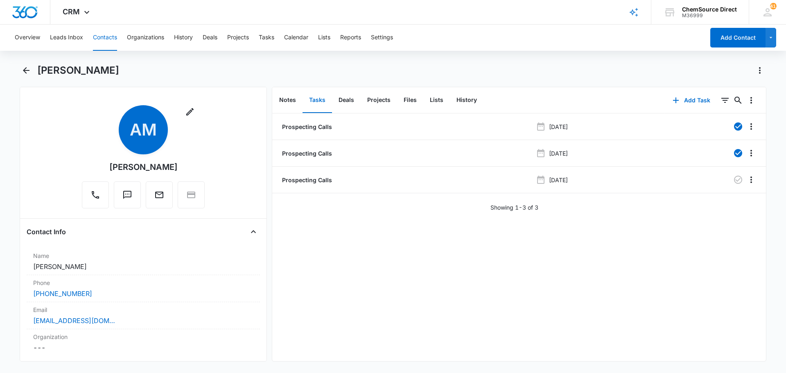
click at [107, 37] on button "Contacts" at bounding box center [105, 38] width 24 height 26
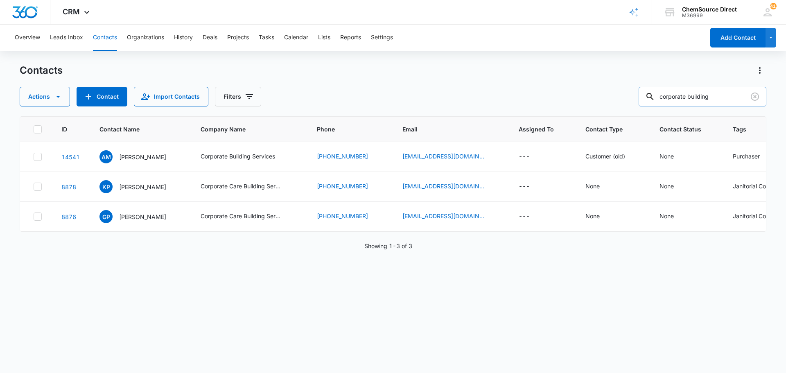
click at [677, 95] on input "corporate building" at bounding box center [703, 97] width 128 height 20
type input "[PERSON_NAME]"
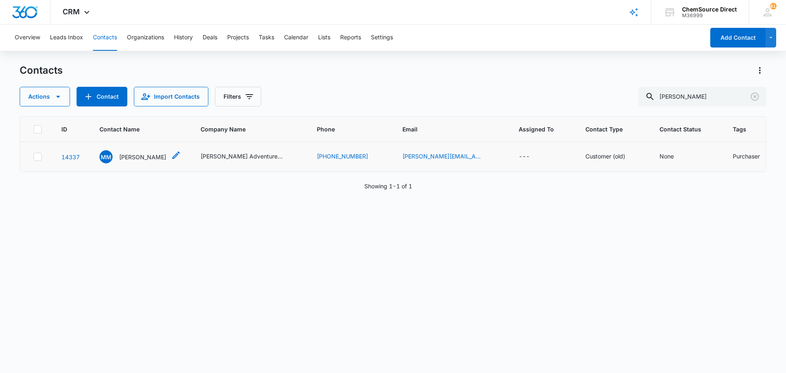
click at [157, 154] on p "[PERSON_NAME]" at bounding box center [142, 157] width 47 height 9
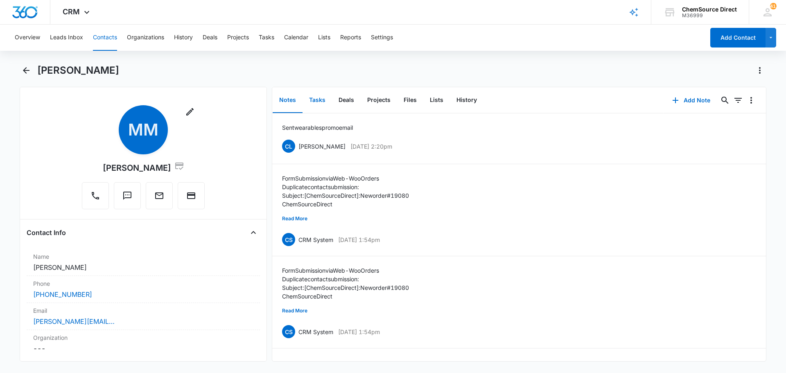
click at [315, 99] on button "Tasks" at bounding box center [317, 100] width 29 height 25
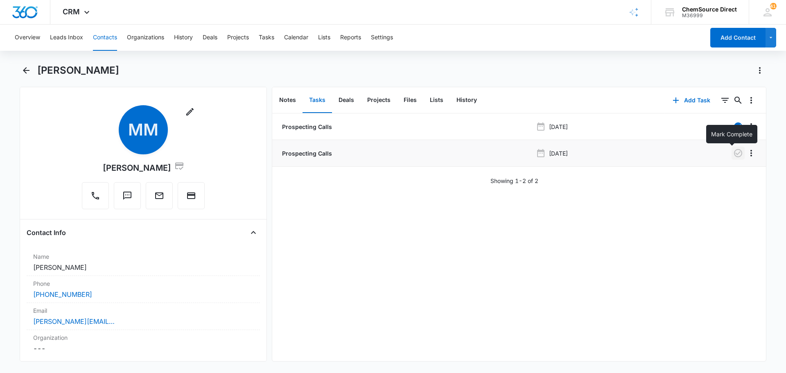
click at [733, 153] on icon "button" at bounding box center [738, 153] width 10 height 10
click at [285, 98] on button "Notes" at bounding box center [288, 100] width 30 height 25
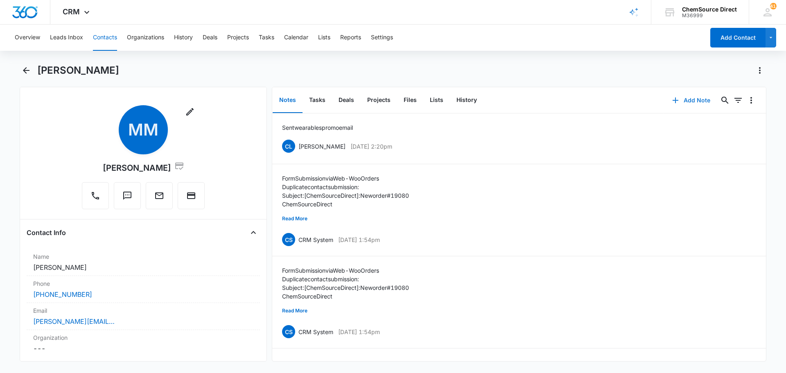
click at [690, 99] on button "Add Note" at bounding box center [691, 100] width 54 height 20
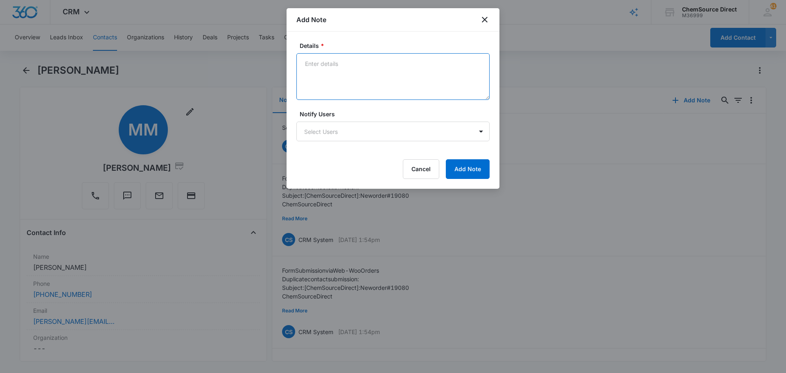
click at [331, 70] on textarea "Details *" at bounding box center [392, 76] width 193 height 47
type textarea "Called and left a message"
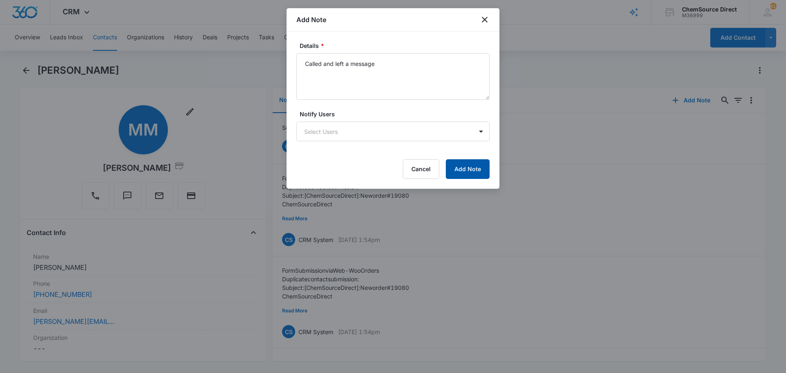
click at [461, 170] on button "Add Note" at bounding box center [468, 169] width 44 height 20
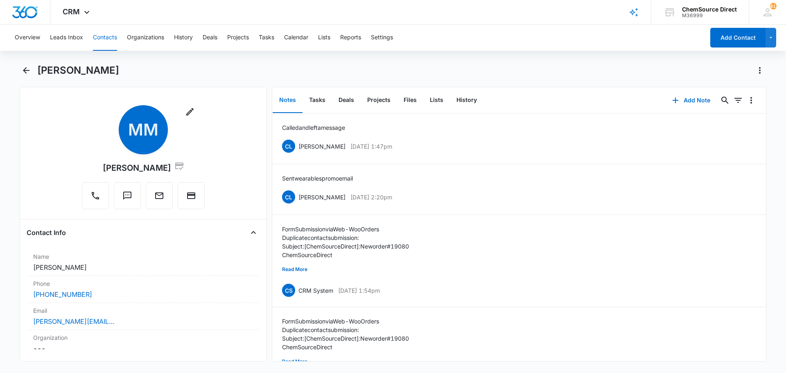
click at [103, 36] on button "Contacts" at bounding box center [105, 38] width 24 height 26
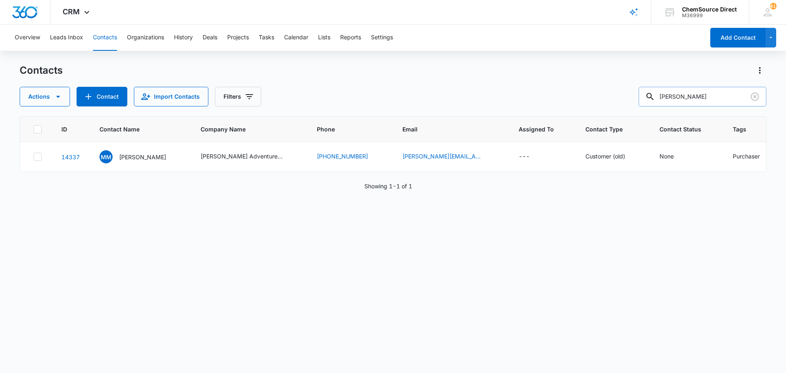
click at [672, 97] on input "[PERSON_NAME]" at bounding box center [703, 97] width 128 height 20
type input "[PERSON_NAME]"
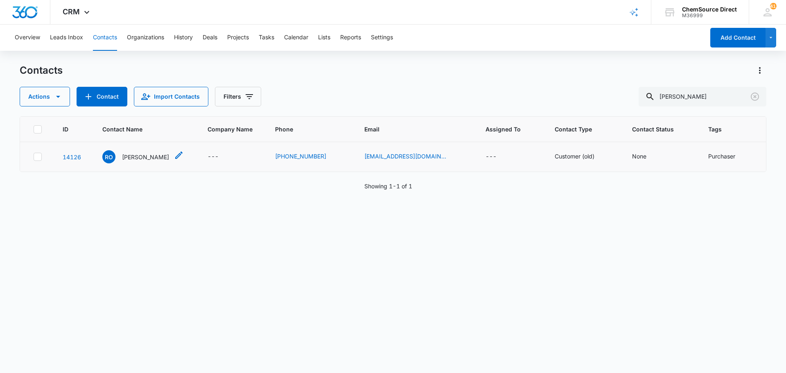
click at [137, 156] on p "[PERSON_NAME]" at bounding box center [145, 157] width 47 height 9
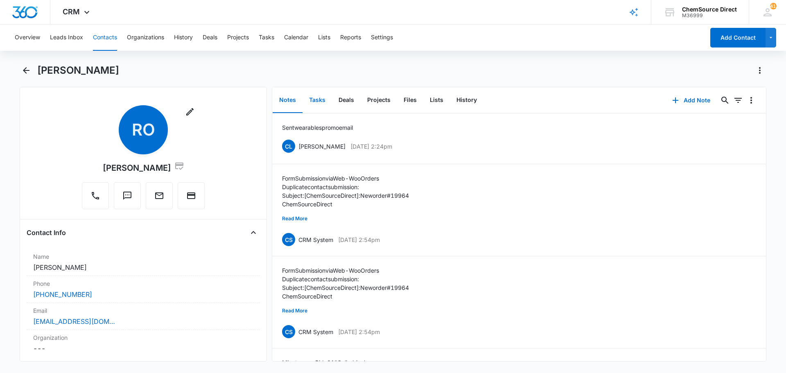
click at [317, 97] on button "Tasks" at bounding box center [317, 100] width 29 height 25
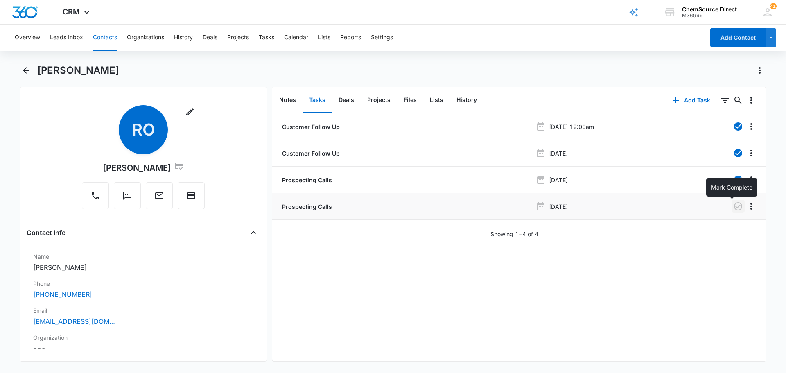
click at [733, 207] on icon "button" at bounding box center [738, 206] width 10 height 10
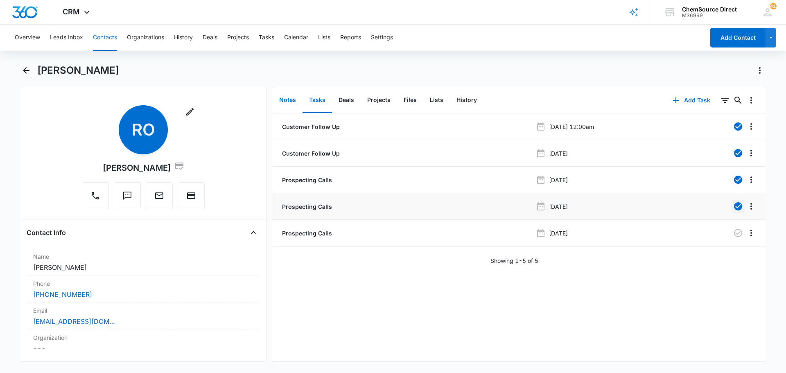
click at [287, 99] on button "Notes" at bounding box center [288, 100] width 30 height 25
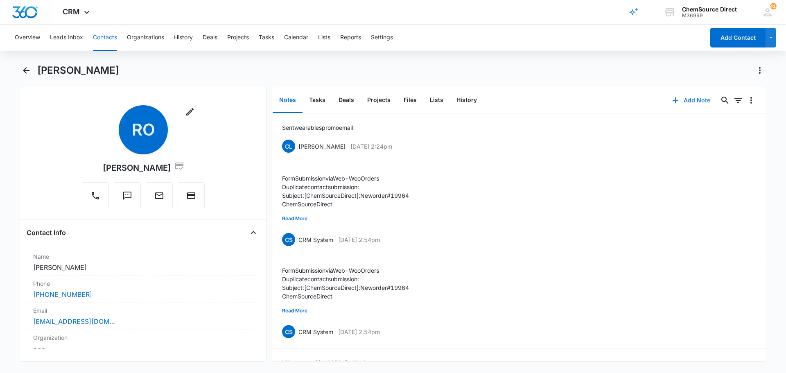
click at [692, 102] on button "Add Note" at bounding box center [691, 100] width 54 height 20
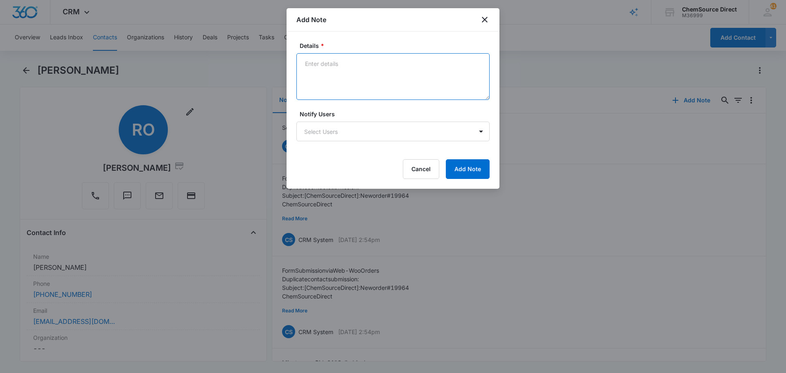
click at [326, 64] on textarea "Details *" at bounding box center [392, 76] width 193 height 47
type textarea "Voicemail not set up yet"
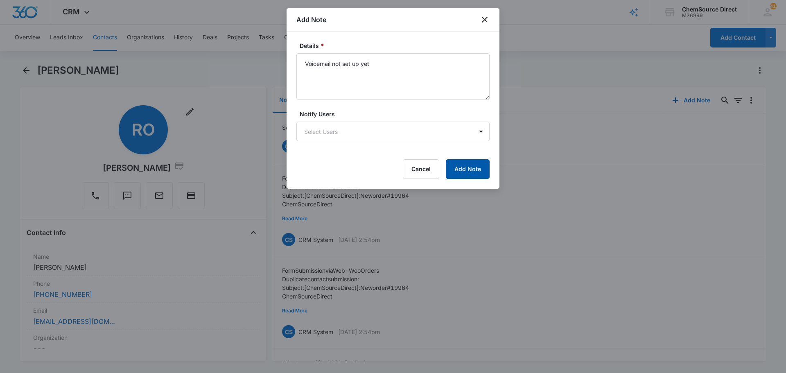
click at [461, 166] on button "Add Note" at bounding box center [468, 169] width 44 height 20
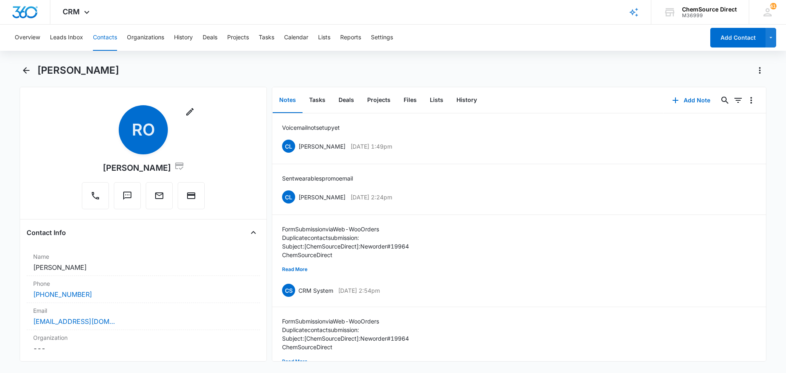
click at [108, 36] on button "Contacts" at bounding box center [105, 38] width 24 height 26
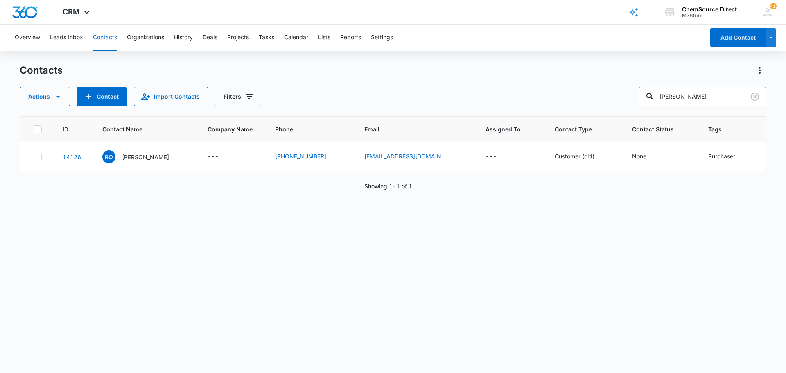
click at [689, 94] on input "[PERSON_NAME]" at bounding box center [703, 97] width 128 height 20
type input "ECSS"
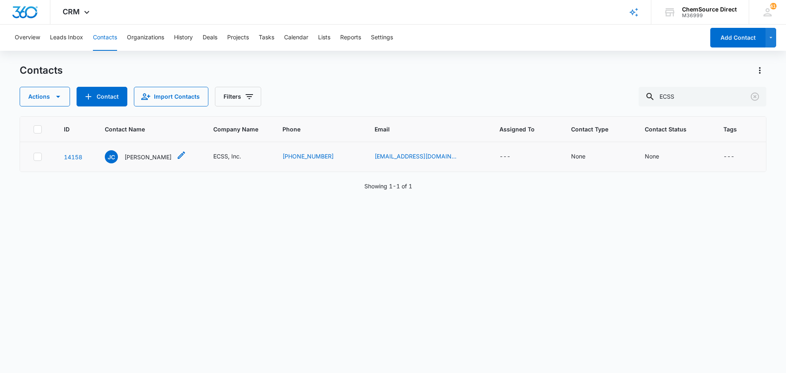
click at [143, 154] on p "[PERSON_NAME]" at bounding box center [147, 157] width 47 height 9
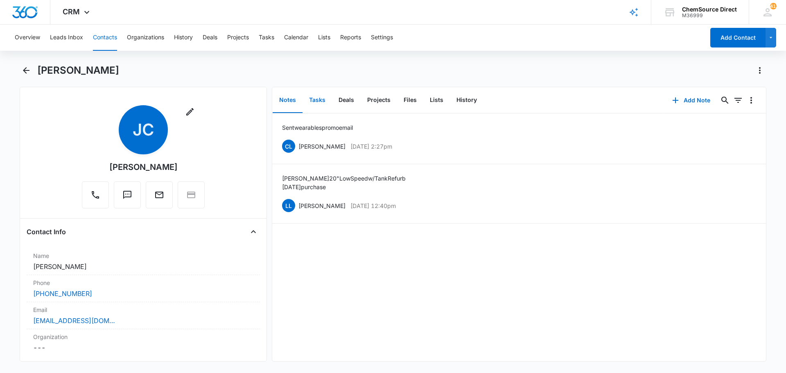
click at [317, 102] on button "Tasks" at bounding box center [317, 100] width 29 height 25
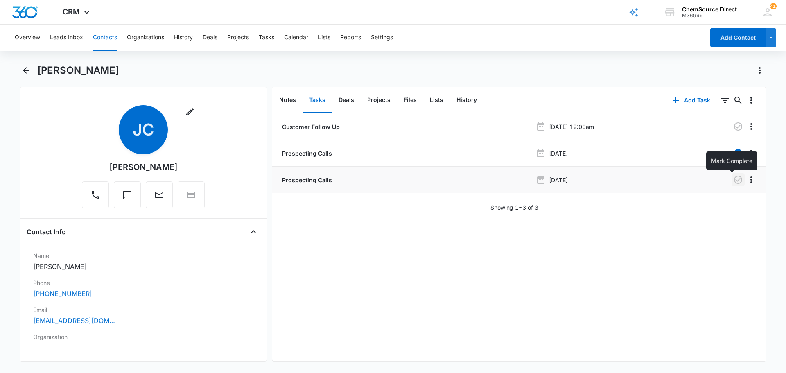
click at [734, 179] on icon "button" at bounding box center [738, 180] width 8 height 8
click at [292, 99] on button "Notes" at bounding box center [288, 100] width 30 height 25
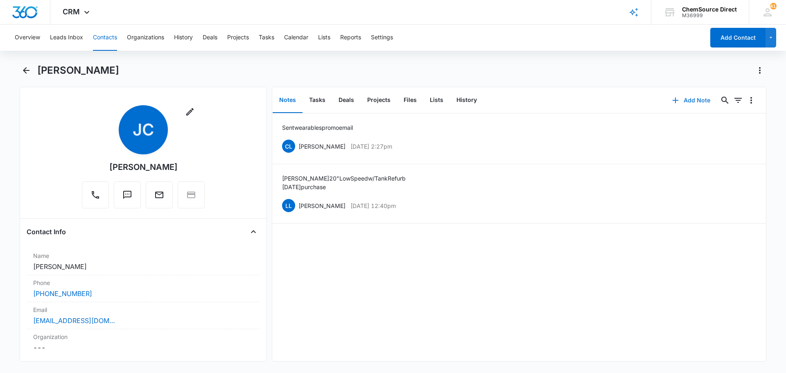
click at [687, 101] on button "Add Note" at bounding box center [691, 100] width 54 height 20
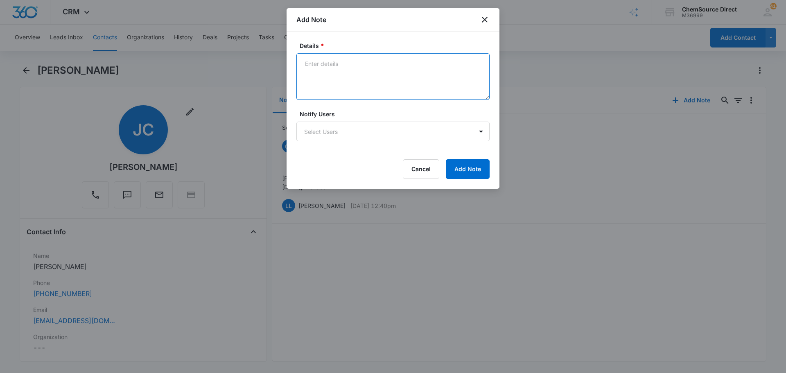
click at [334, 69] on textarea "Details *" at bounding box center [392, 76] width 193 height 47
type textarea "Called and left a message"
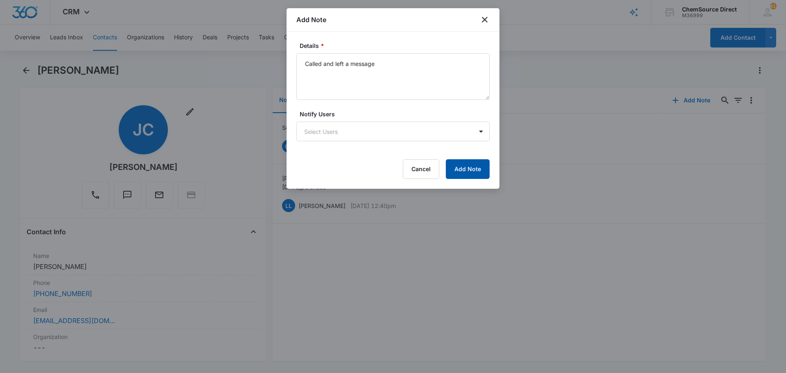
click at [466, 165] on button "Add Note" at bounding box center [468, 169] width 44 height 20
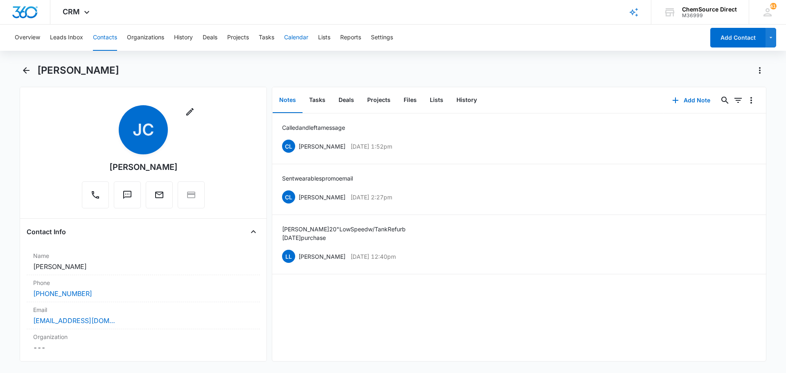
click at [292, 36] on button "Calendar" at bounding box center [296, 38] width 24 height 26
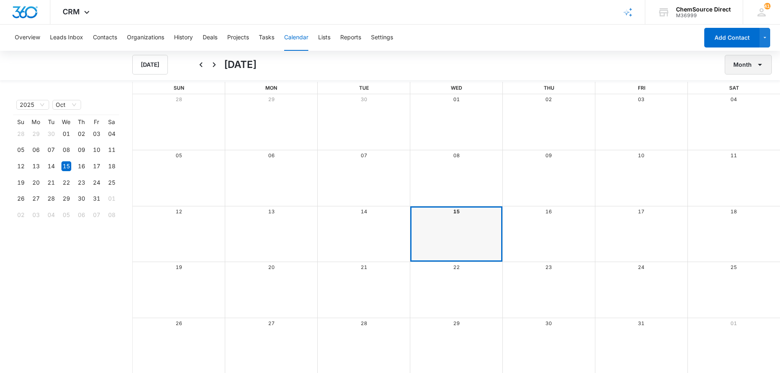
click at [729, 60] on button "Month" at bounding box center [748, 65] width 47 height 20
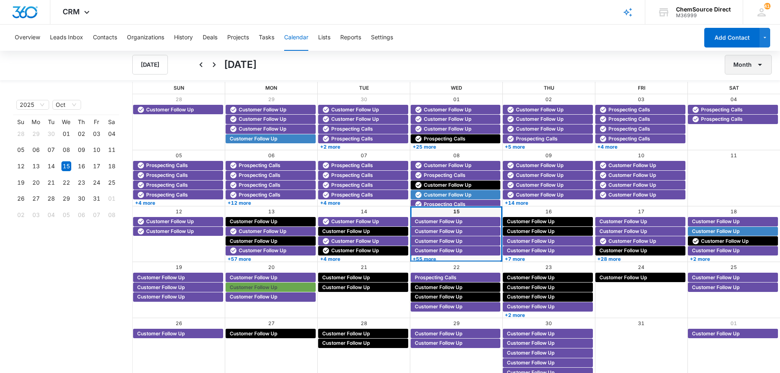
click at [747, 67] on button "Month" at bounding box center [748, 65] width 47 height 20
click at [750, 102] on div "Week" at bounding box center [745, 103] width 21 height 6
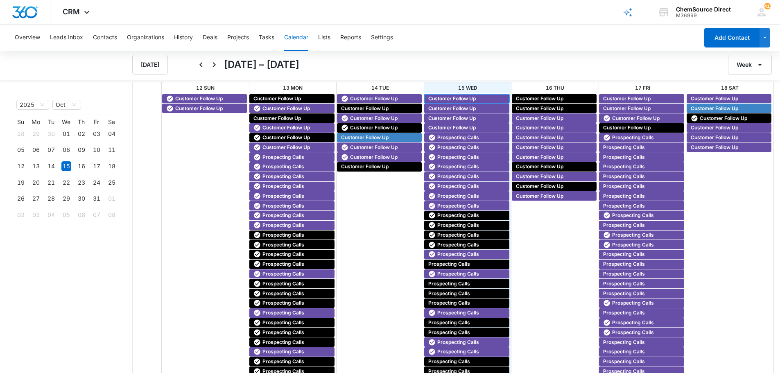
click at [468, 96] on span "Customer Follow Up" at bounding box center [451, 98] width 47 height 7
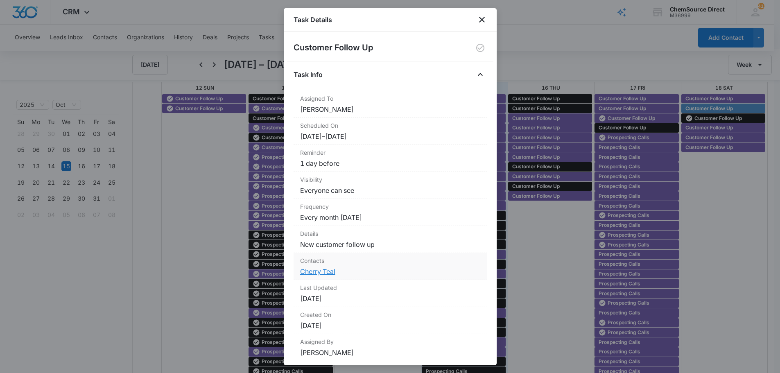
click at [311, 271] on link "Cherry Teal" at bounding box center [317, 271] width 35 height 8
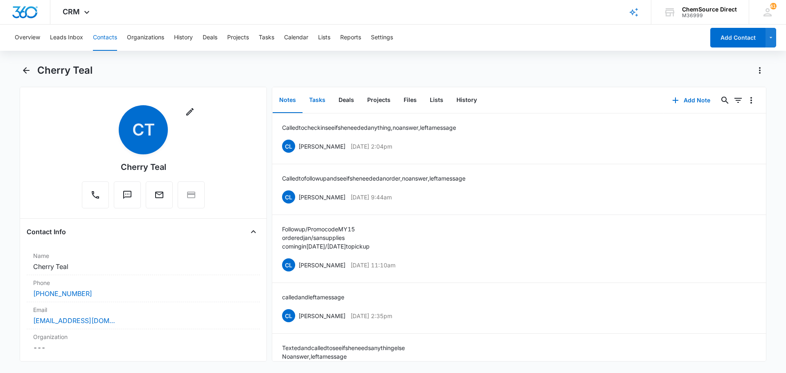
click at [318, 97] on button "Tasks" at bounding box center [317, 100] width 29 height 25
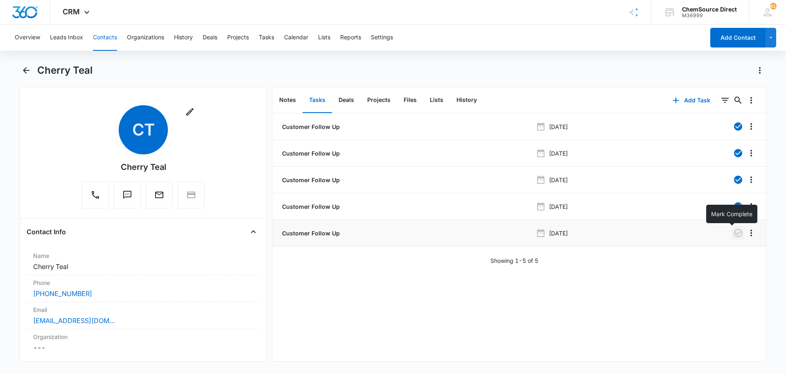
click at [733, 232] on icon "button" at bounding box center [738, 233] width 10 height 10
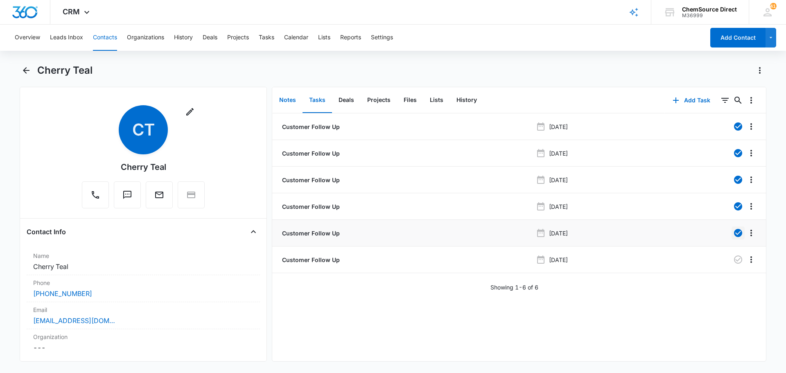
click at [287, 99] on button "Notes" at bounding box center [288, 100] width 30 height 25
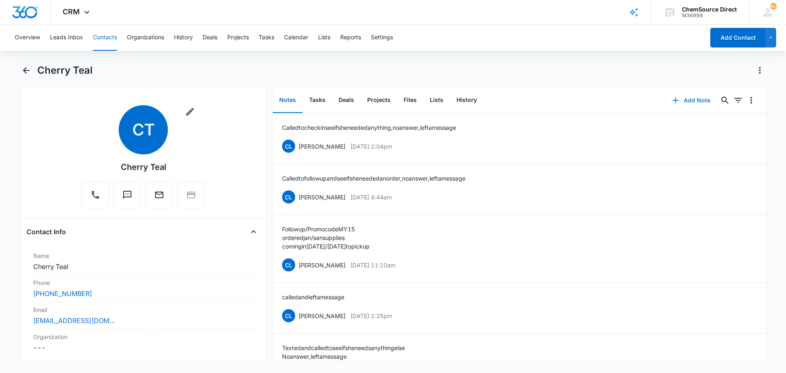
click at [691, 100] on button "Add Note" at bounding box center [691, 100] width 54 height 20
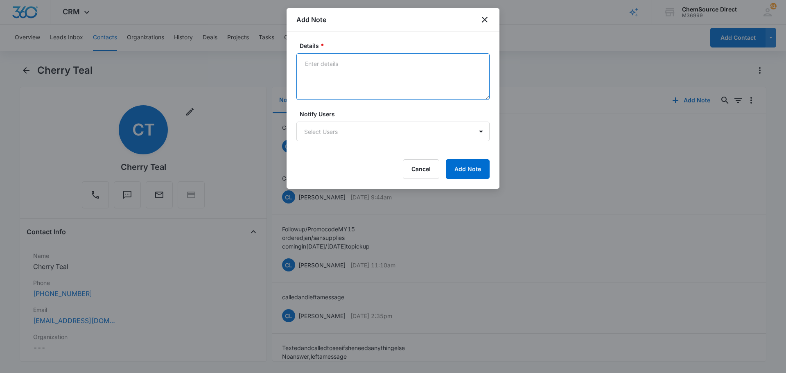
click at [318, 69] on textarea "Details *" at bounding box center [392, 76] width 193 height 47
type textarea "Follow up call, no answer, left a message"
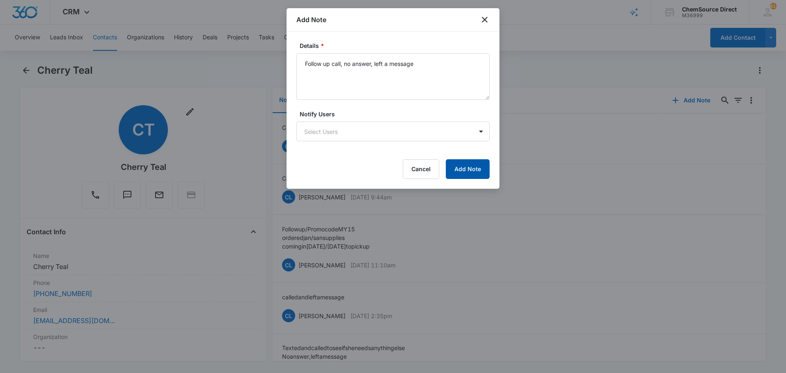
click at [470, 167] on button "Add Note" at bounding box center [468, 169] width 44 height 20
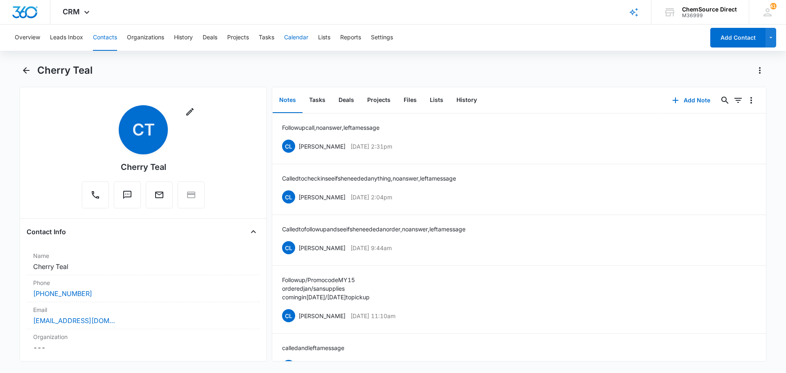
click at [296, 38] on button "Calendar" at bounding box center [296, 38] width 24 height 26
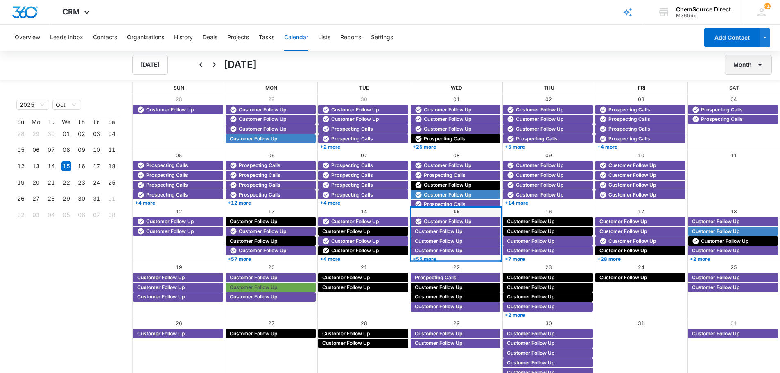
click at [743, 63] on button "Month" at bounding box center [748, 65] width 47 height 20
click at [749, 101] on div "Week" at bounding box center [745, 103] width 21 height 6
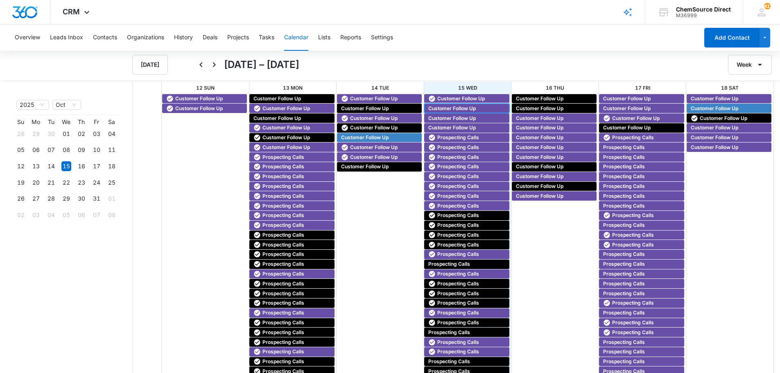
click at [450, 106] on span "Customer Follow Up" at bounding box center [451, 108] width 47 height 7
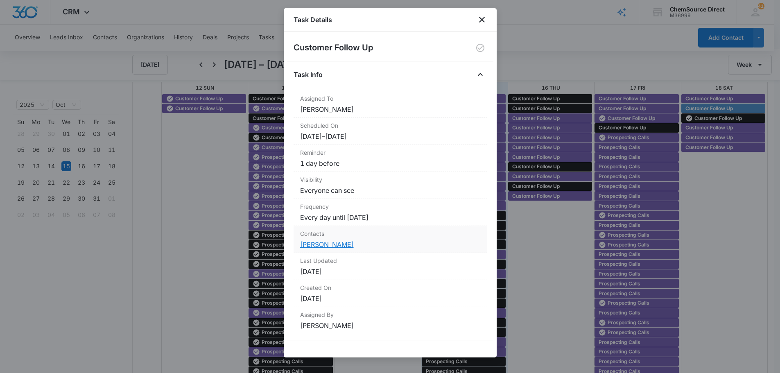
click at [321, 242] on link "[PERSON_NAME]" at bounding box center [327, 244] width 54 height 8
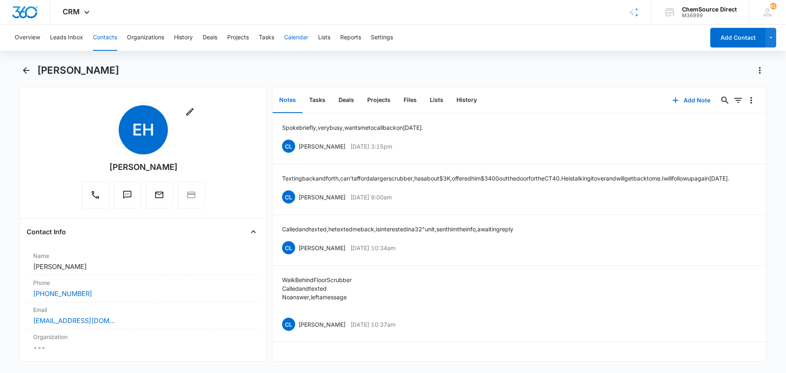
click at [298, 38] on button "Calendar" at bounding box center [296, 38] width 24 height 26
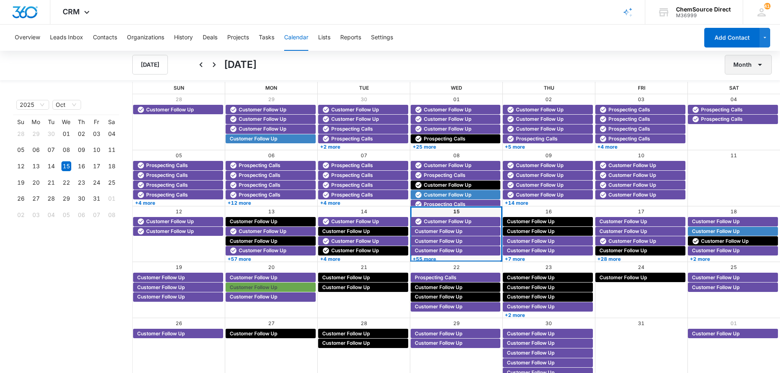
click at [742, 68] on button "Month" at bounding box center [748, 65] width 47 height 20
click at [744, 101] on div "Week" at bounding box center [745, 103] width 21 height 6
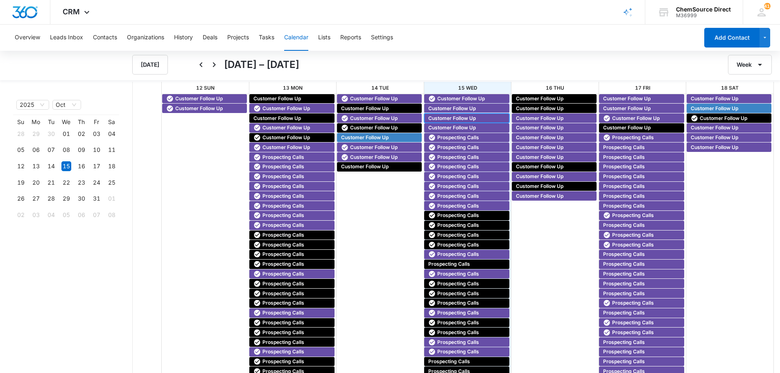
click at [440, 116] on span "Customer Follow Up" at bounding box center [451, 118] width 47 height 7
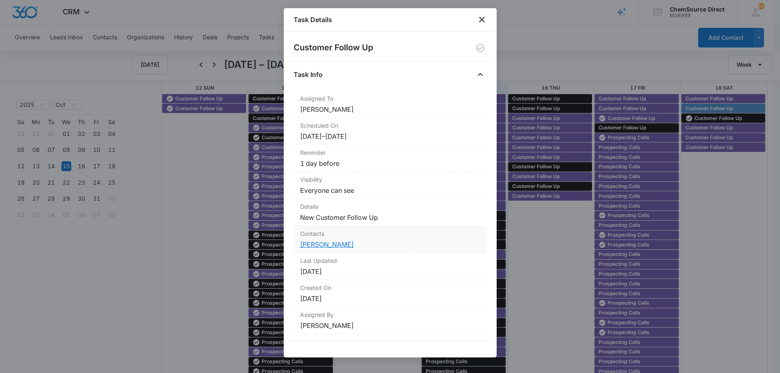
click at [321, 243] on link "[PERSON_NAME]" at bounding box center [327, 244] width 54 height 8
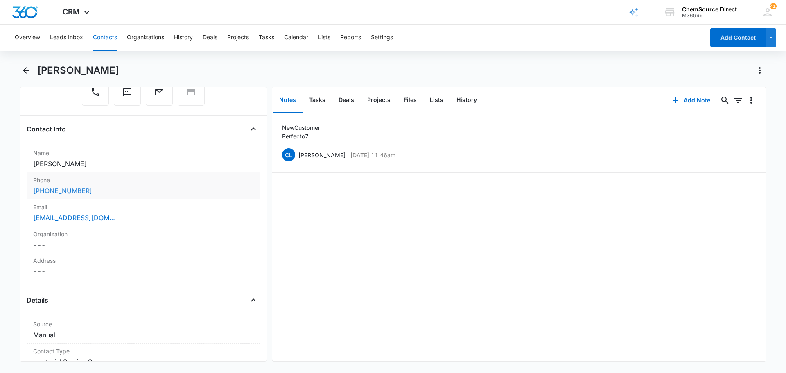
scroll to position [164, 0]
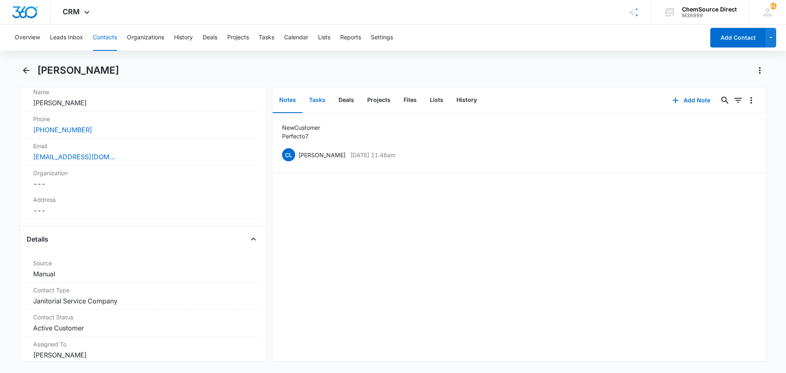
click at [312, 98] on button "Tasks" at bounding box center [317, 100] width 29 height 25
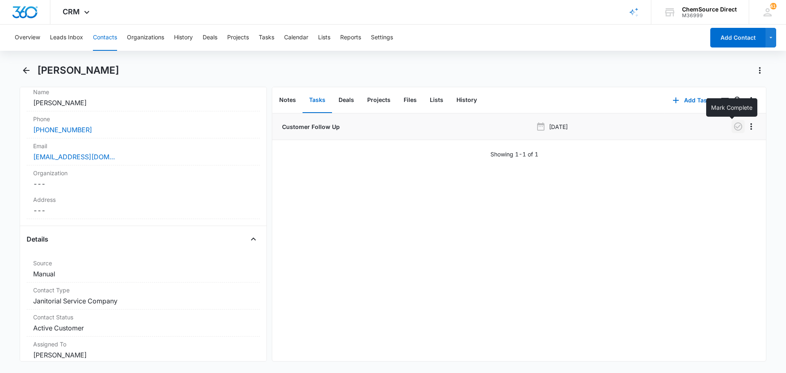
click at [733, 126] on icon "button" at bounding box center [738, 127] width 10 height 10
click at [746, 125] on icon "Overflow Menu" at bounding box center [751, 127] width 10 height 10
click at [731, 147] on div "Edit" at bounding box center [722, 150] width 17 height 6
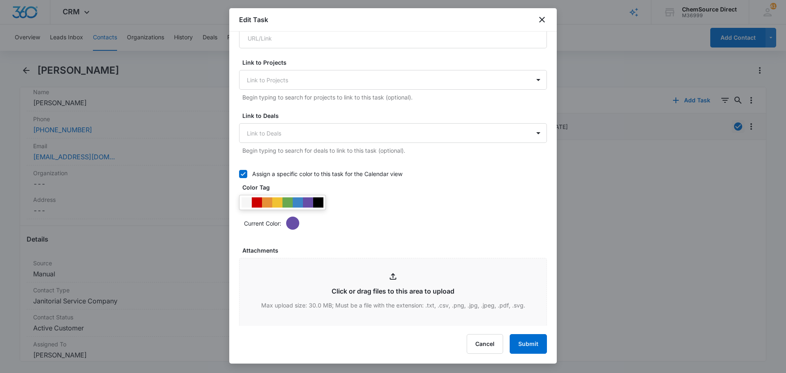
scroll to position [455, 0]
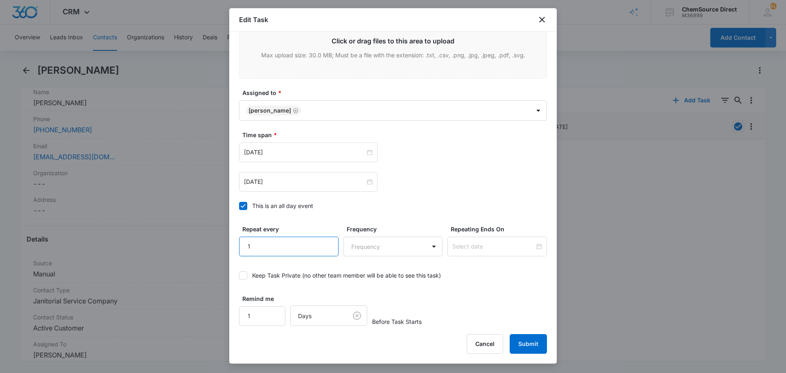
type input "1"
click at [325, 242] on input "1" at bounding box center [288, 247] width 99 height 20
click at [361, 247] on body "CRM Apps Reputation Forms CRM Email Social Payments POS Content Ads Intelligenc…" at bounding box center [393, 186] width 786 height 373
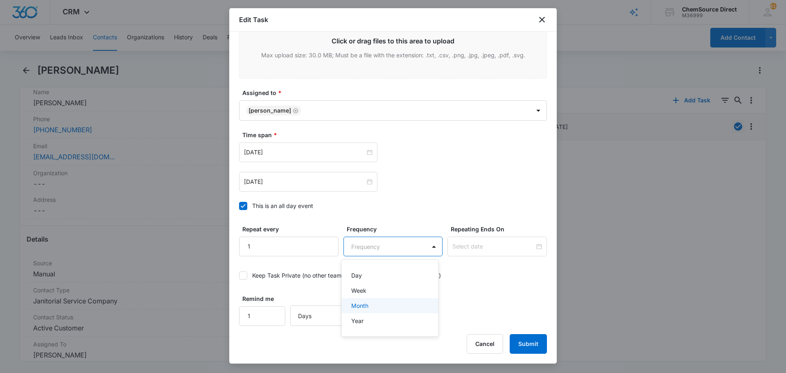
click at [384, 305] on div "Month" at bounding box center [389, 305] width 76 height 9
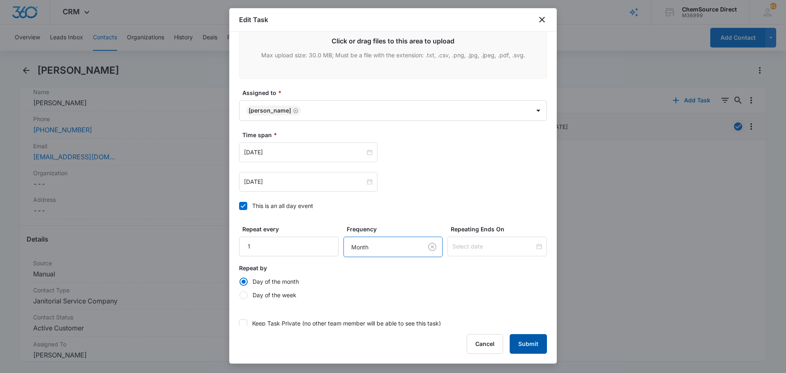
click at [531, 343] on button "Submit" at bounding box center [528, 344] width 37 height 20
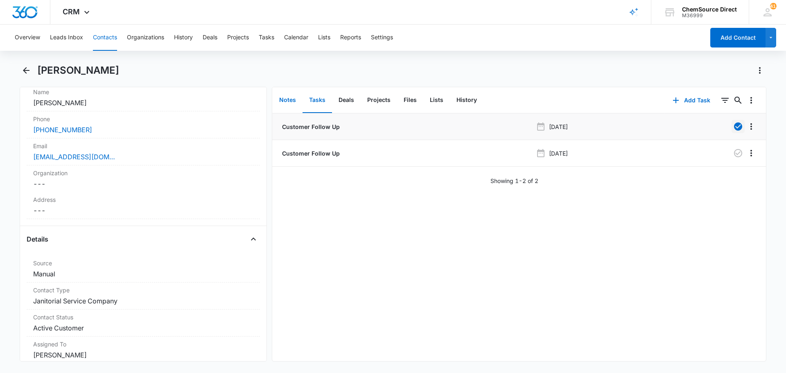
click at [290, 99] on button "Notes" at bounding box center [288, 100] width 30 height 25
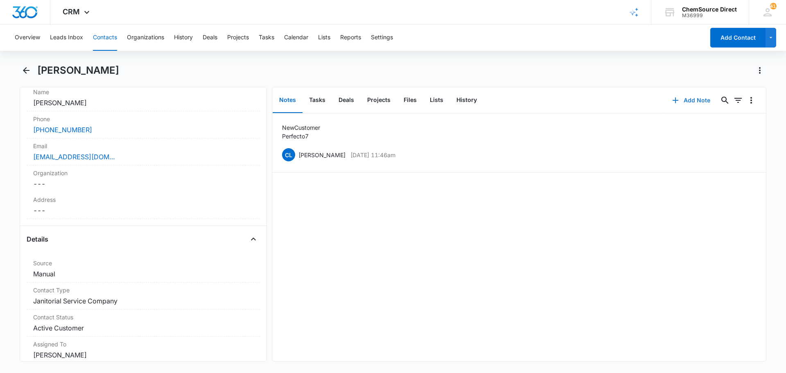
click at [687, 98] on button "Add Note" at bounding box center [691, 100] width 54 height 20
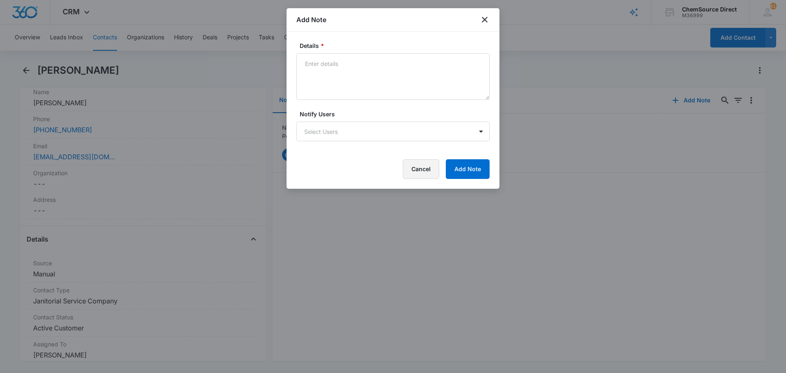
click at [434, 169] on button "Cancel" at bounding box center [421, 169] width 36 height 20
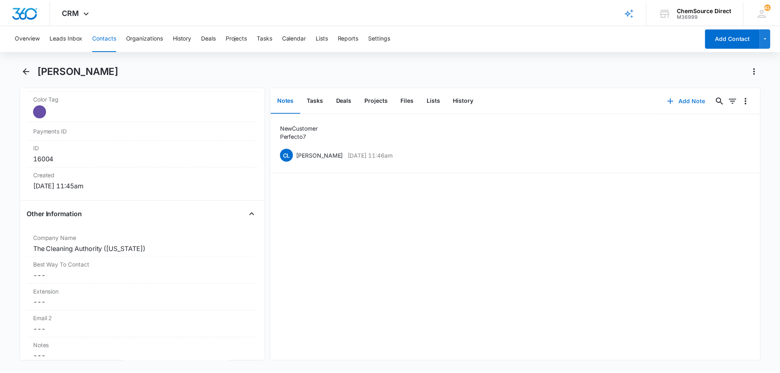
scroll to position [491, 0]
click at [692, 97] on button "Add Note" at bounding box center [691, 100] width 54 height 20
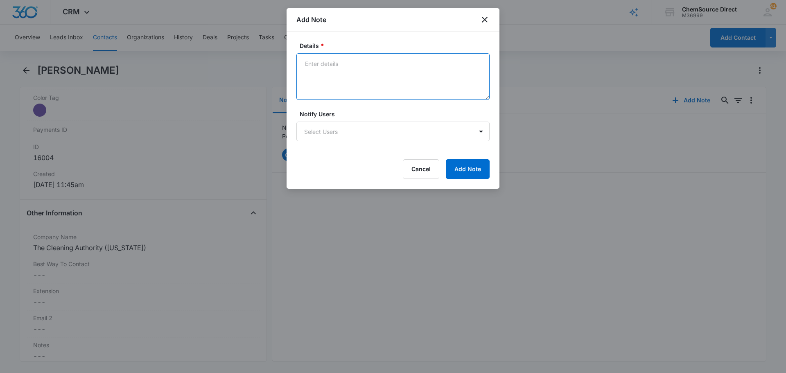
click at [323, 66] on textarea "Details *" at bounding box center [392, 76] width 193 height 47
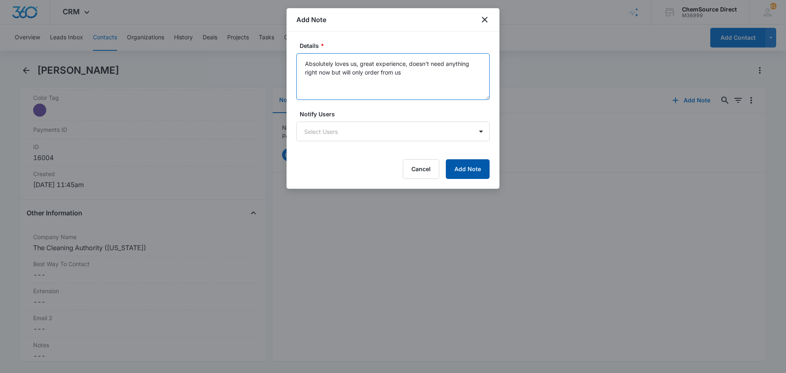
type textarea "Absolutely loves us, great experience, doesn't need anything right now but will…"
click at [470, 175] on button "Add Note" at bounding box center [468, 169] width 44 height 20
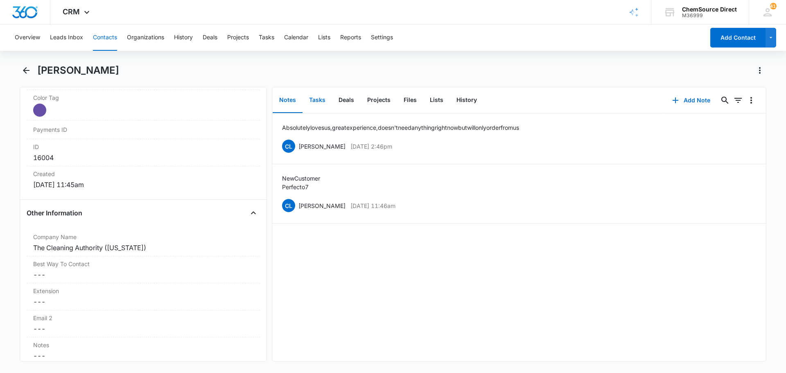
click at [315, 99] on button "Tasks" at bounding box center [317, 100] width 29 height 25
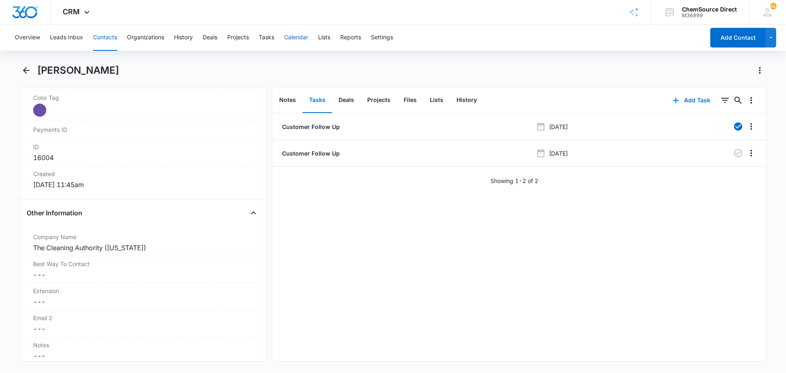
click at [294, 38] on button "Calendar" at bounding box center [296, 38] width 24 height 26
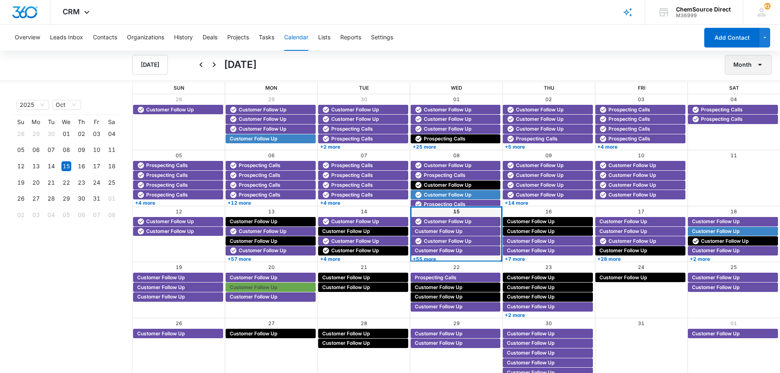
click at [743, 61] on button "Month" at bounding box center [748, 65] width 47 height 20
click at [743, 102] on div "Week" at bounding box center [745, 103] width 21 height 6
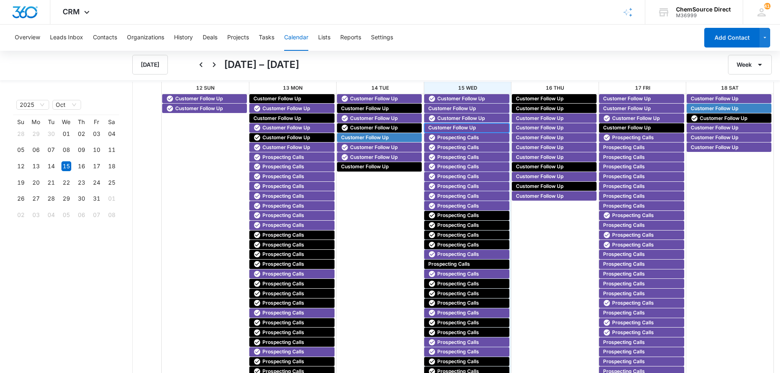
click at [441, 128] on span "Customer Follow Up" at bounding box center [451, 127] width 47 height 7
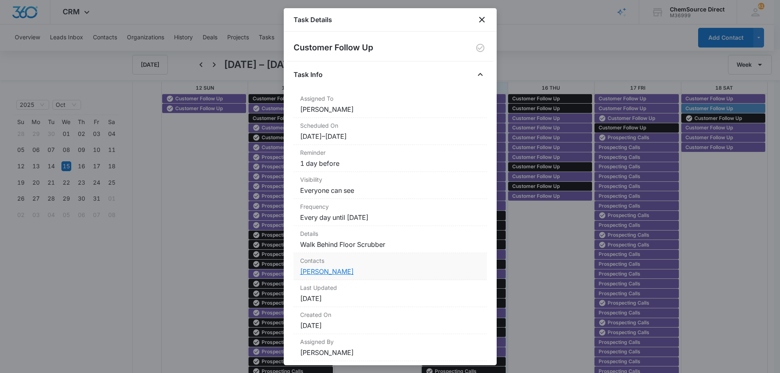
click at [323, 269] on link "[PERSON_NAME]" at bounding box center [327, 271] width 54 height 8
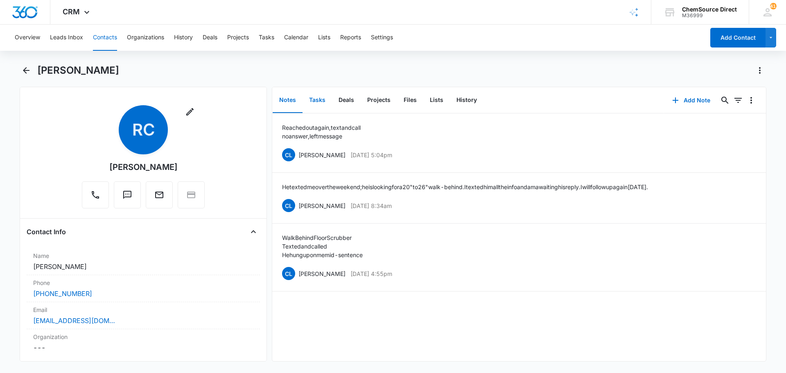
click at [318, 100] on button "Tasks" at bounding box center [317, 100] width 29 height 25
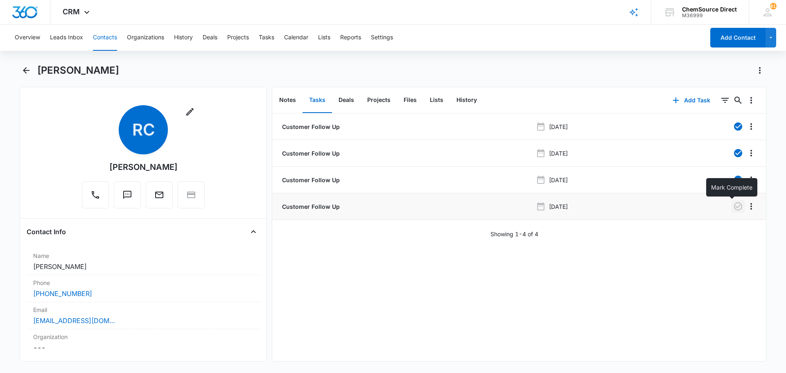
click at [733, 204] on icon "button" at bounding box center [738, 206] width 10 height 10
click at [290, 99] on button "Notes" at bounding box center [288, 100] width 30 height 25
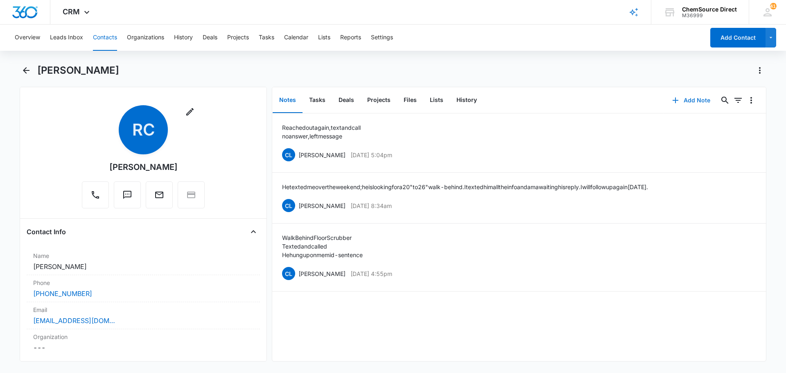
click at [692, 99] on button "Add Note" at bounding box center [691, 100] width 54 height 20
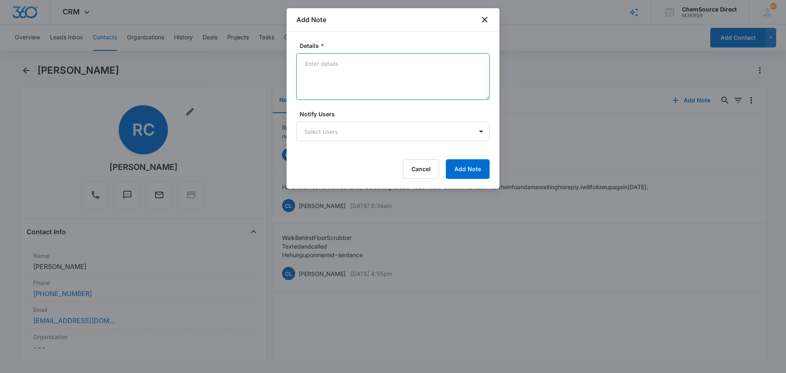
click at [330, 63] on textarea "Details *" at bounding box center [392, 76] width 193 height 47
click at [311, 74] on textarea "Texted and called again [DATE]" at bounding box center [392, 76] width 193 height 47
type textarea "Texted and called again [DATE] No answer, left a message"
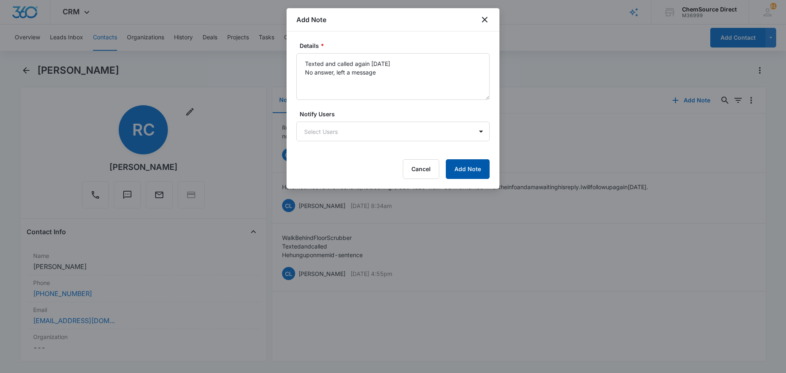
click at [464, 169] on button "Add Note" at bounding box center [468, 169] width 44 height 20
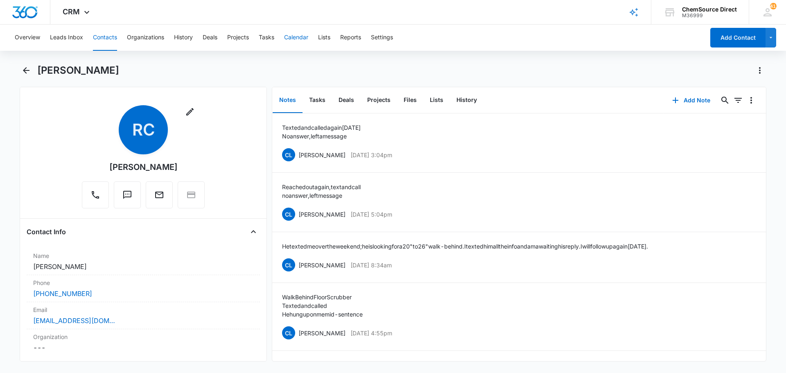
click at [294, 35] on button "Calendar" at bounding box center [296, 38] width 24 height 26
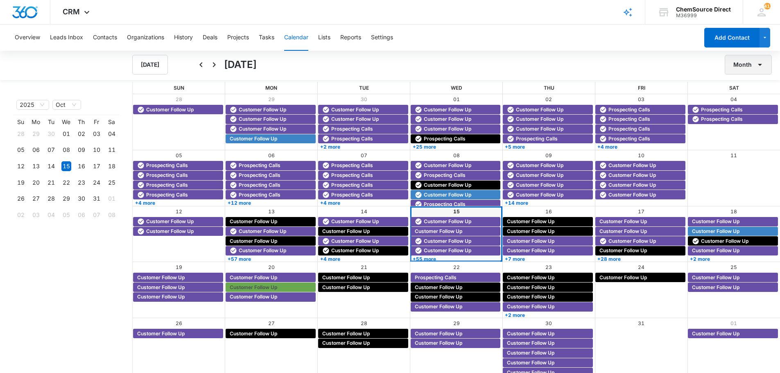
click at [761, 63] on icon "button" at bounding box center [760, 65] width 10 height 10
click at [744, 102] on div "Week" at bounding box center [745, 103] width 21 height 6
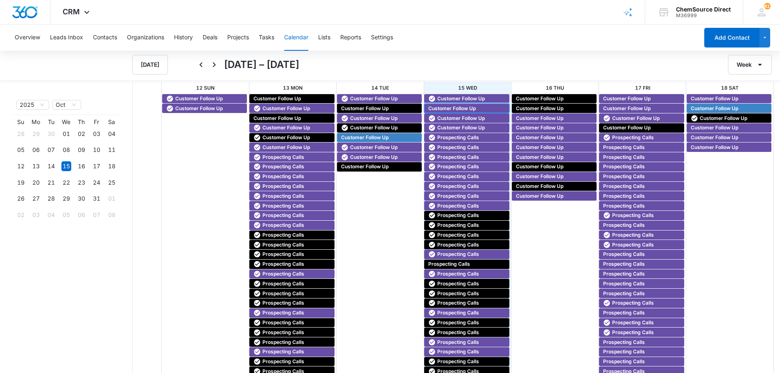
click at [436, 108] on span "Customer Follow Up" at bounding box center [451, 108] width 47 height 7
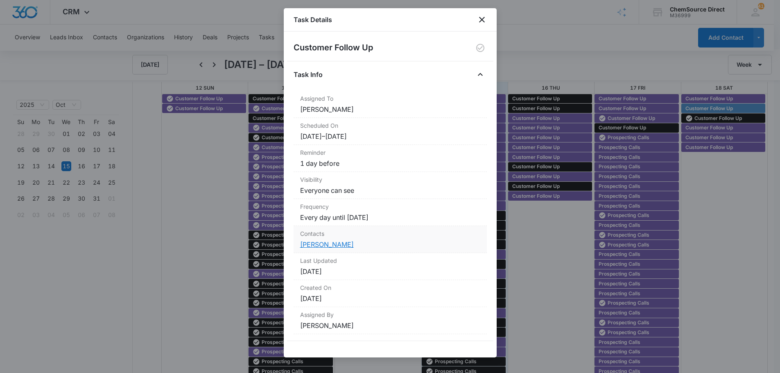
click at [319, 245] on link "[PERSON_NAME]" at bounding box center [327, 244] width 54 height 8
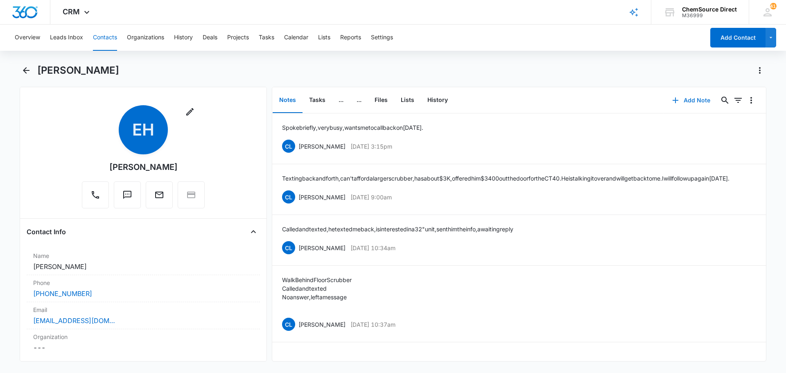
click at [684, 100] on button "Add Note" at bounding box center [691, 100] width 54 height 20
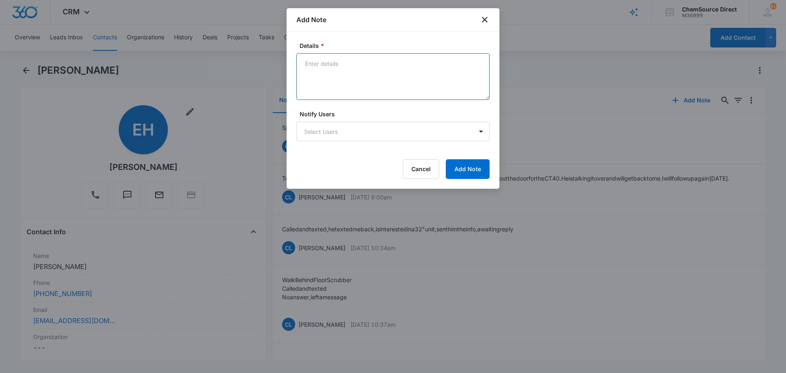
click at [329, 63] on textarea "Details *" at bounding box center [392, 76] width 193 height 47
type textarea "Called and texted again [DATE], no answer, left a message"
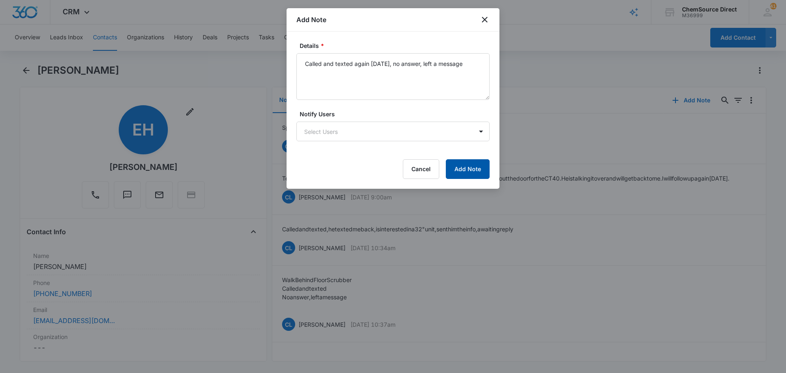
click at [461, 161] on button "Add Note" at bounding box center [468, 169] width 44 height 20
